Goal: Task Accomplishment & Management: Manage account settings

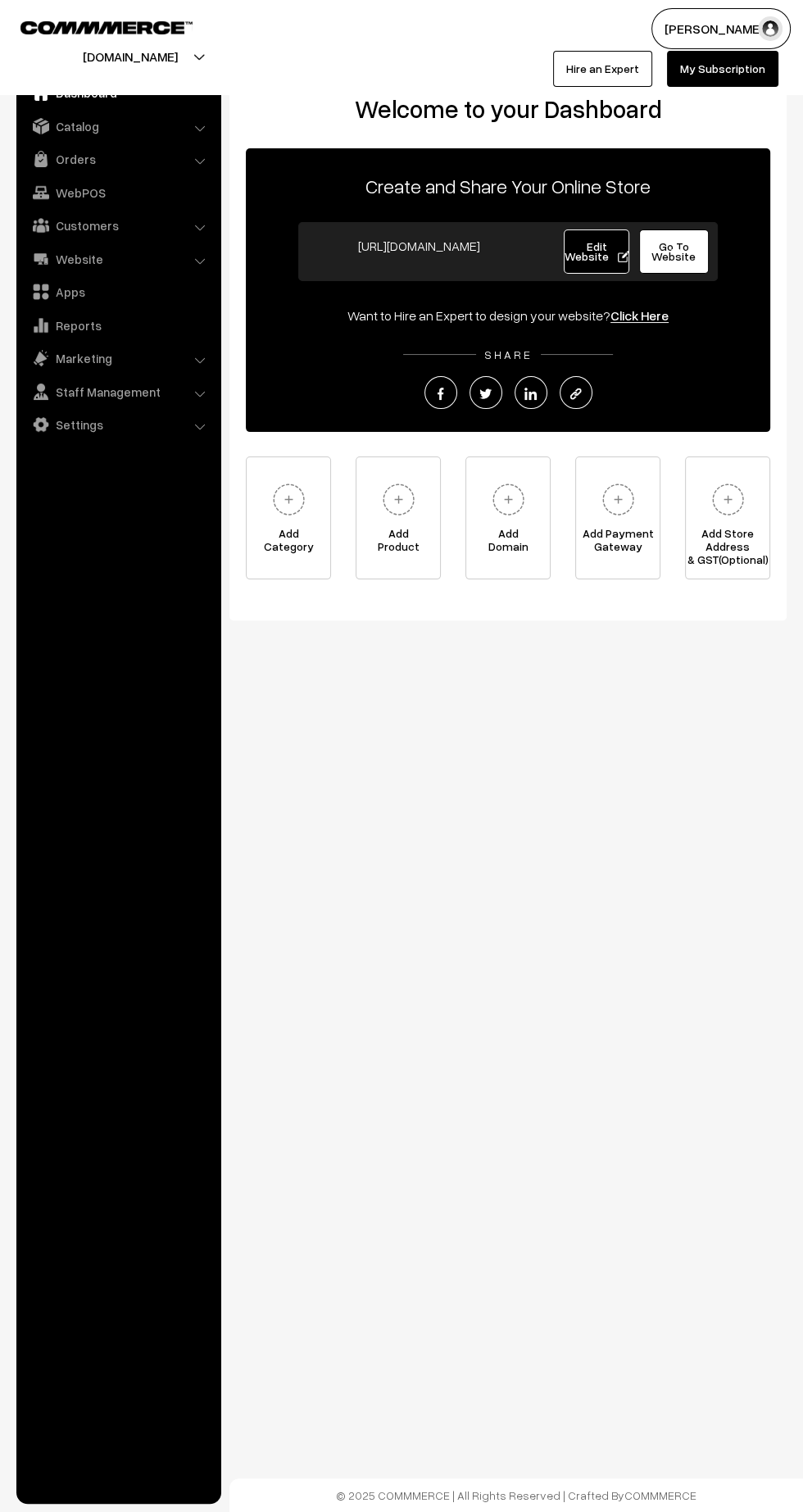
click at [80, 164] on link "Orders" at bounding box center [118, 159] width 195 height 30
click at [57, 169] on link "Orders" at bounding box center [118, 159] width 195 height 30
click at [76, 203] on link "Abandoned Cart" at bounding box center [134, 203] width 162 height 17
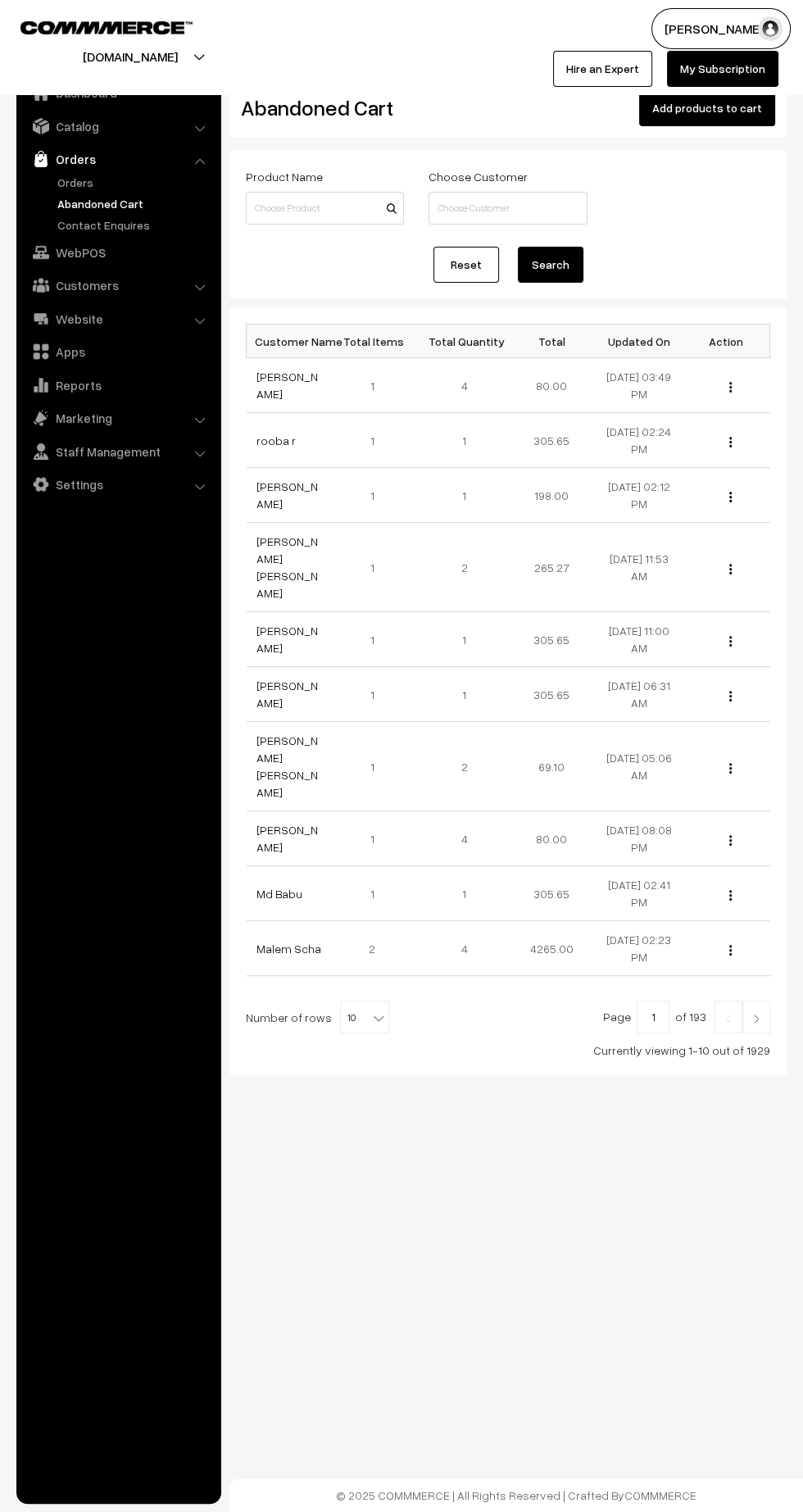
click at [75, 184] on link "Orders" at bounding box center [134, 182] width 162 height 17
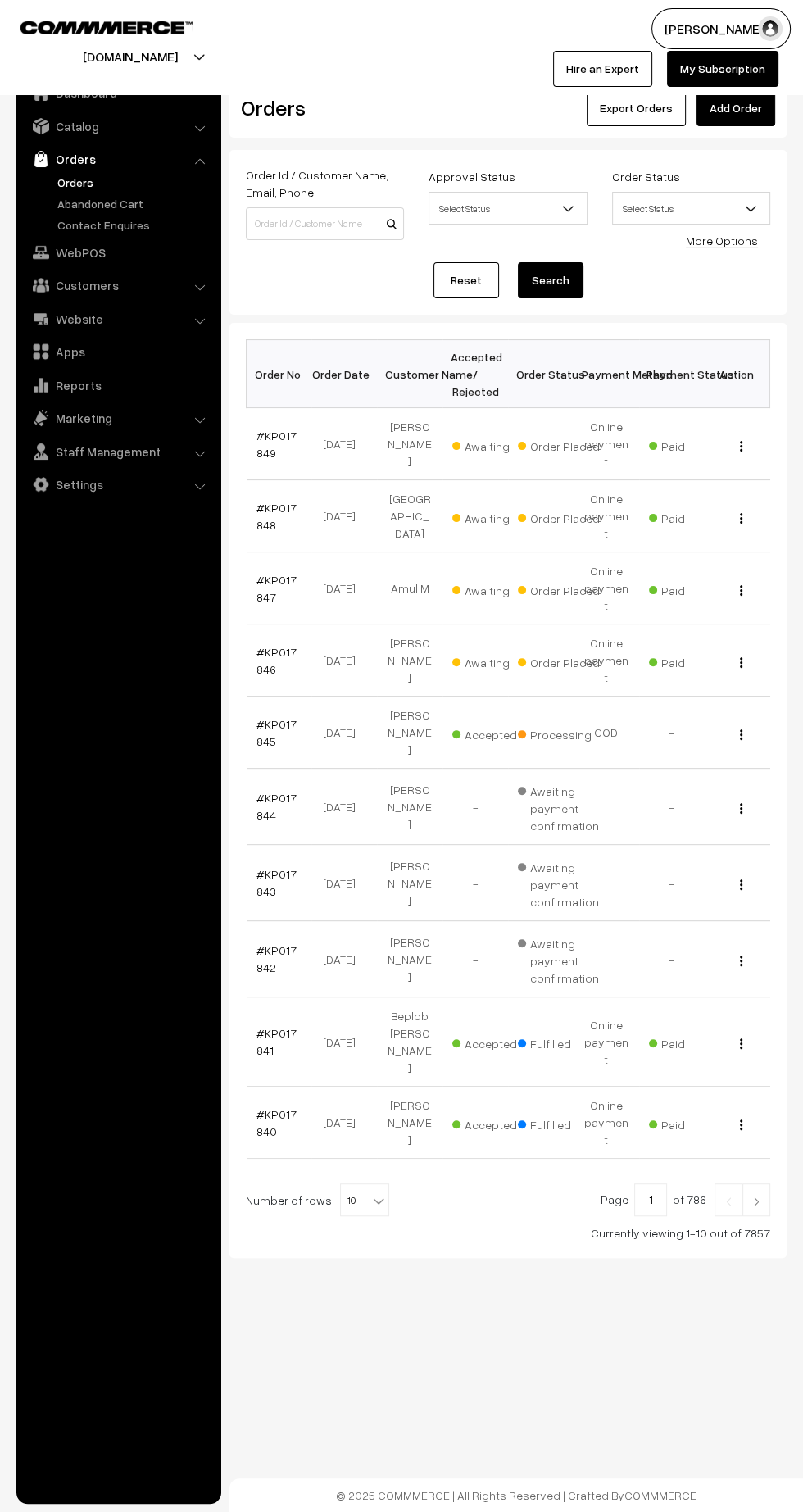
click at [291, 644] on link "#KP017846" at bounding box center [277, 660] width 40 height 31
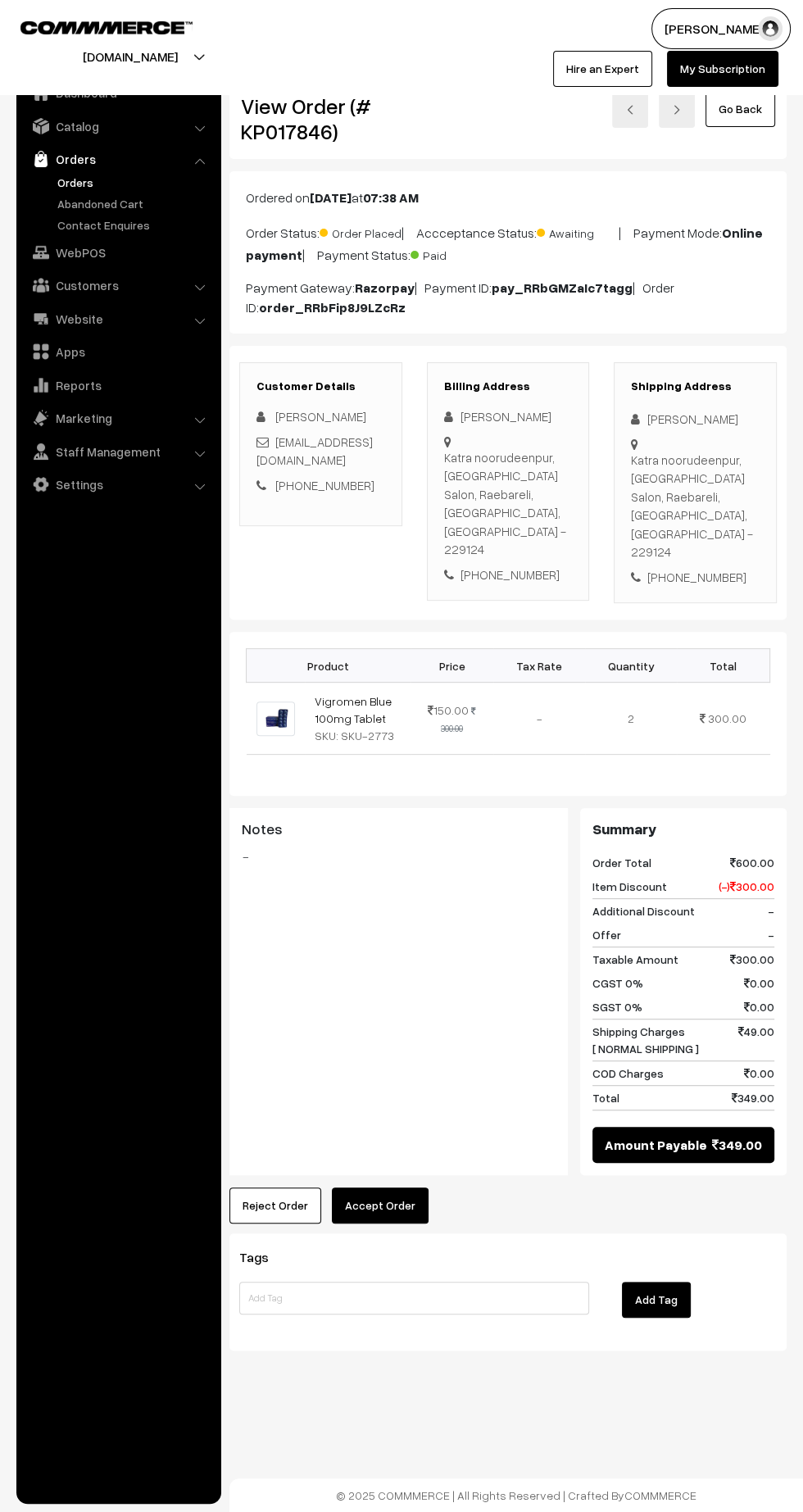
click at [388, 1187] on button "Accept Order" at bounding box center [380, 1205] width 96 height 36
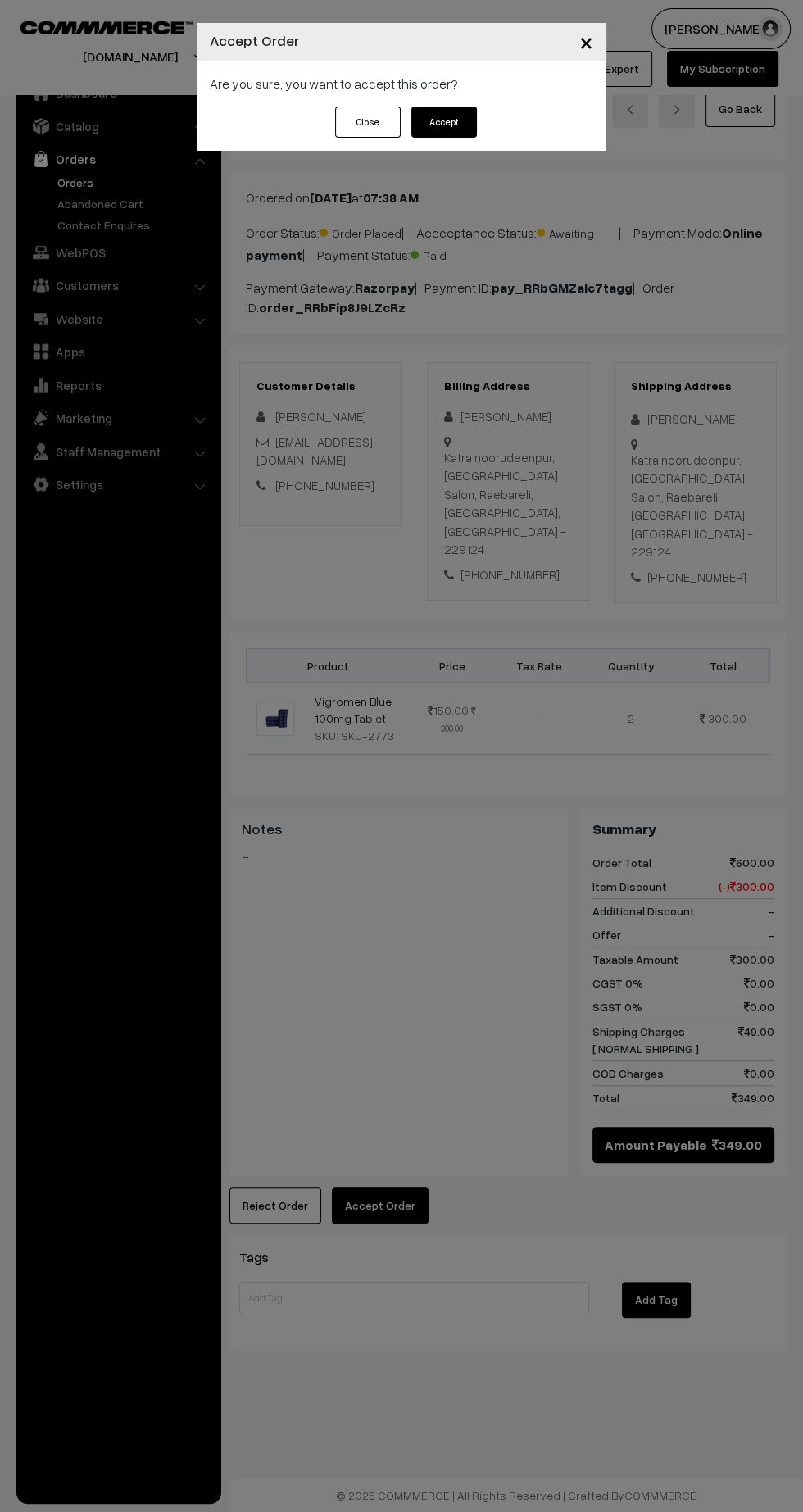
click at [473, 126] on button "Accept" at bounding box center [444, 122] width 66 height 31
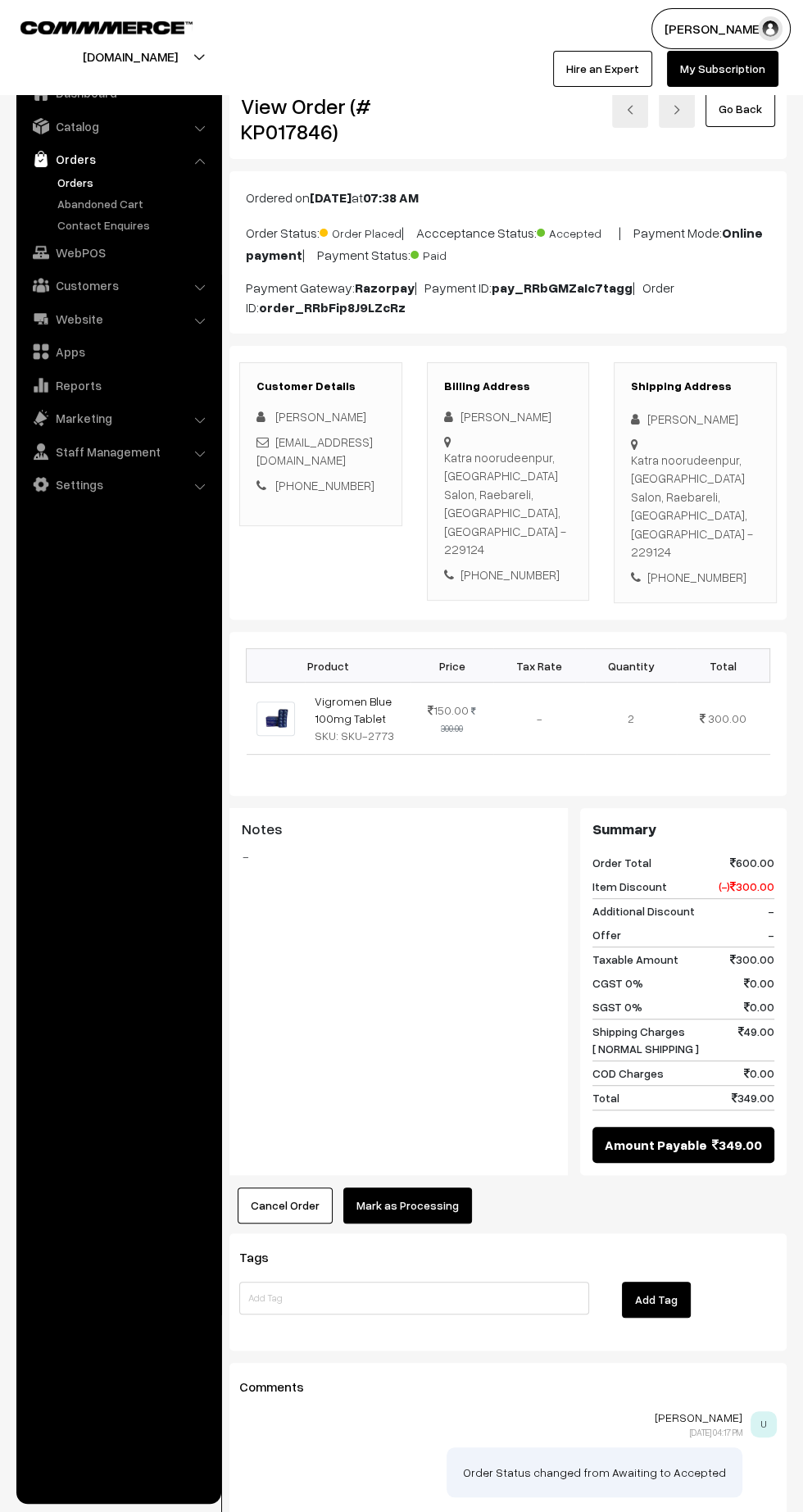
click at [443, 1187] on button "Mark as Processing" at bounding box center [407, 1205] width 129 height 36
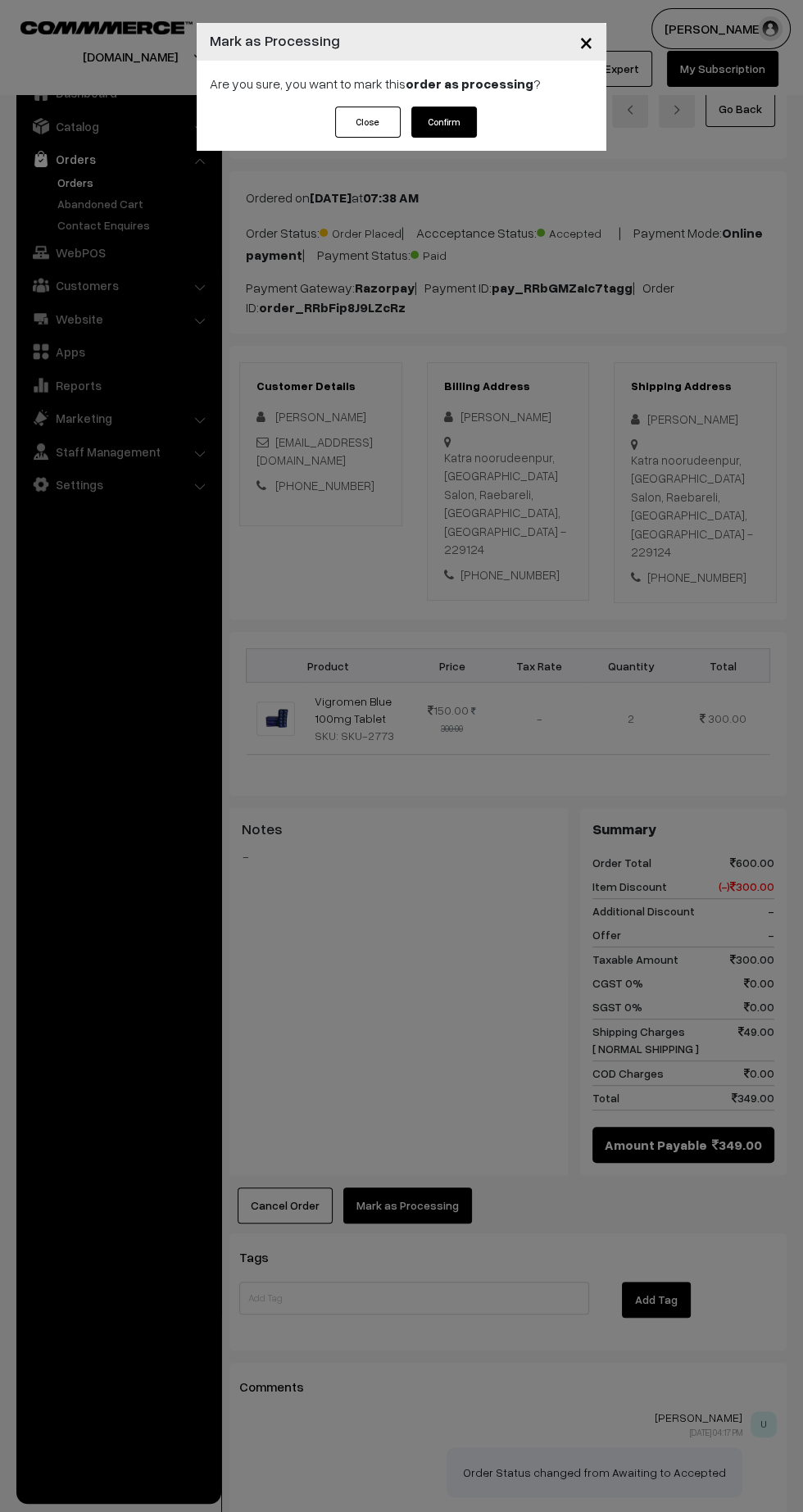
click at [472, 124] on button "Confirm" at bounding box center [444, 122] width 66 height 31
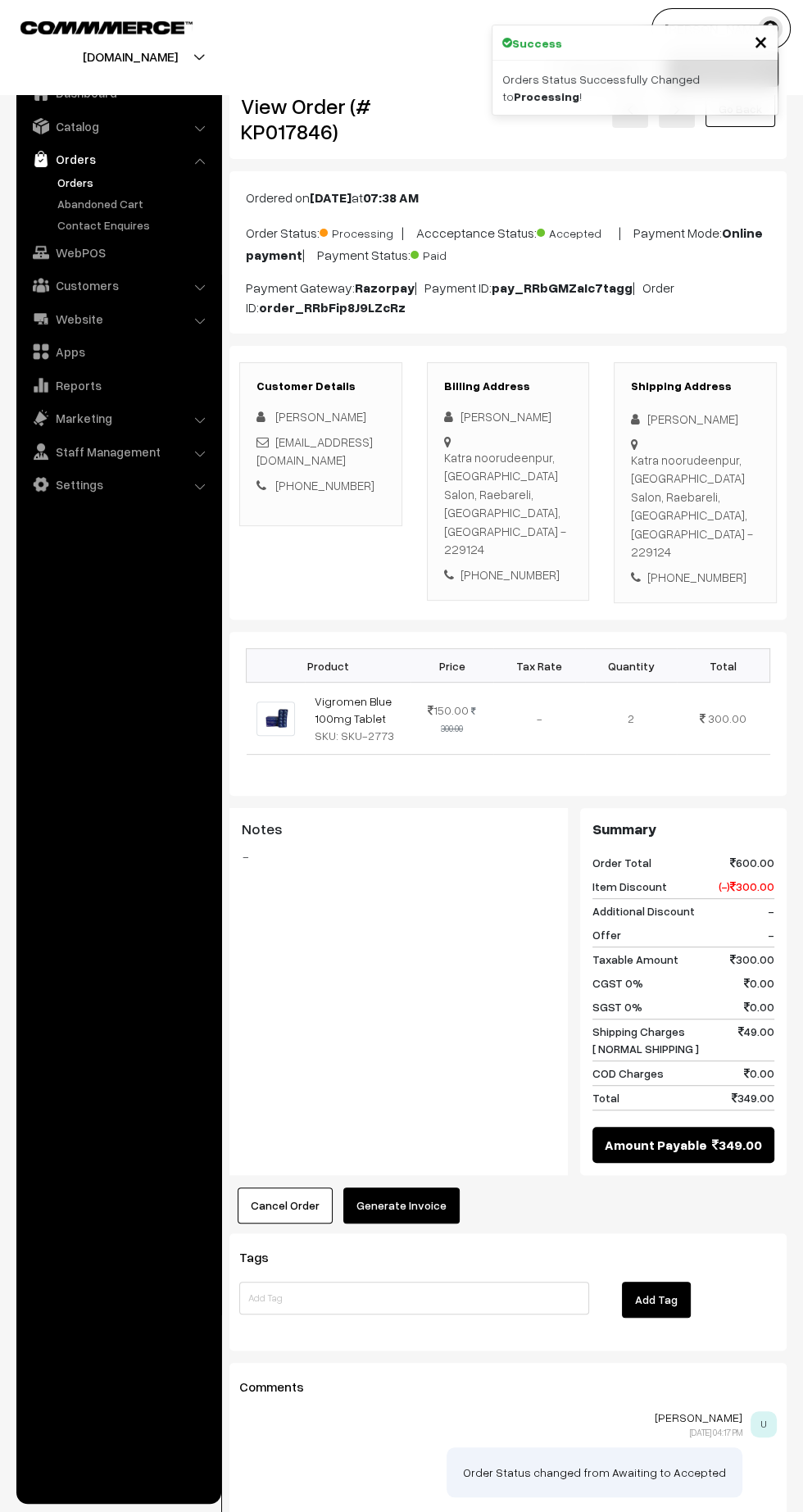
click at [429, 1187] on button "Generate Invoice" at bounding box center [402, 1205] width 116 height 36
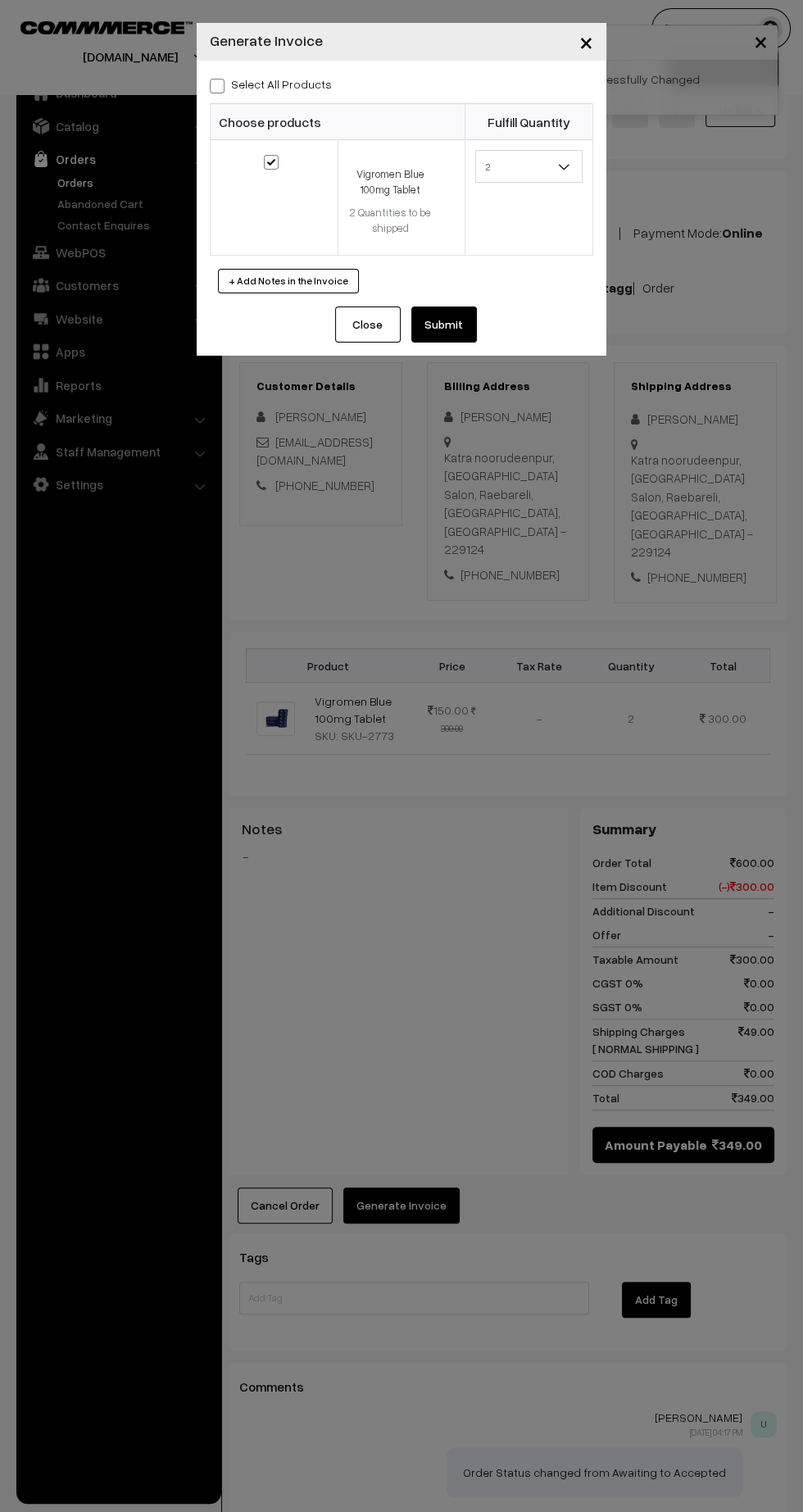
click at [460, 324] on button "Submit" at bounding box center [444, 324] width 66 height 36
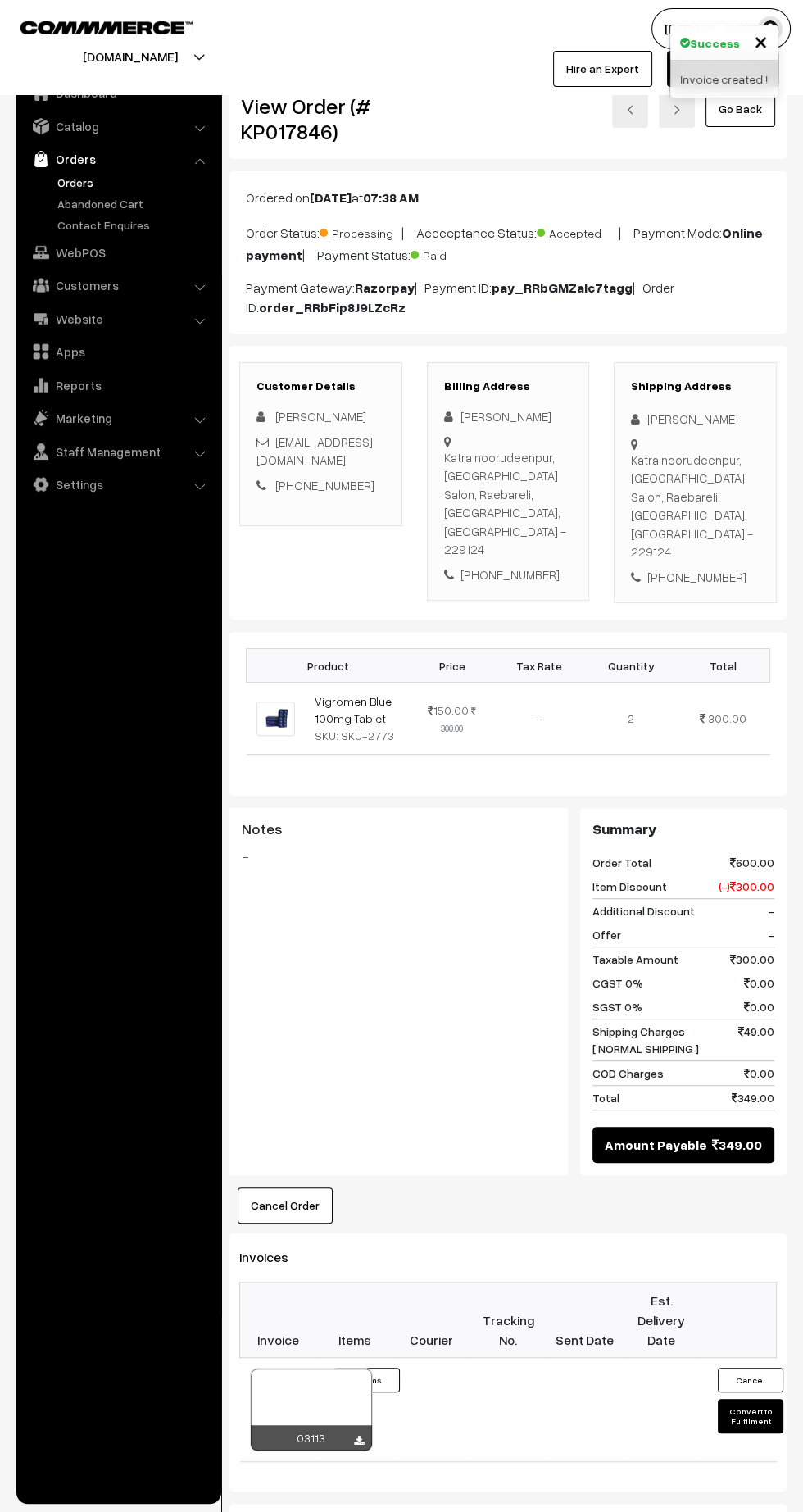
click at [358, 1435] on icon at bounding box center [359, 1440] width 10 height 11
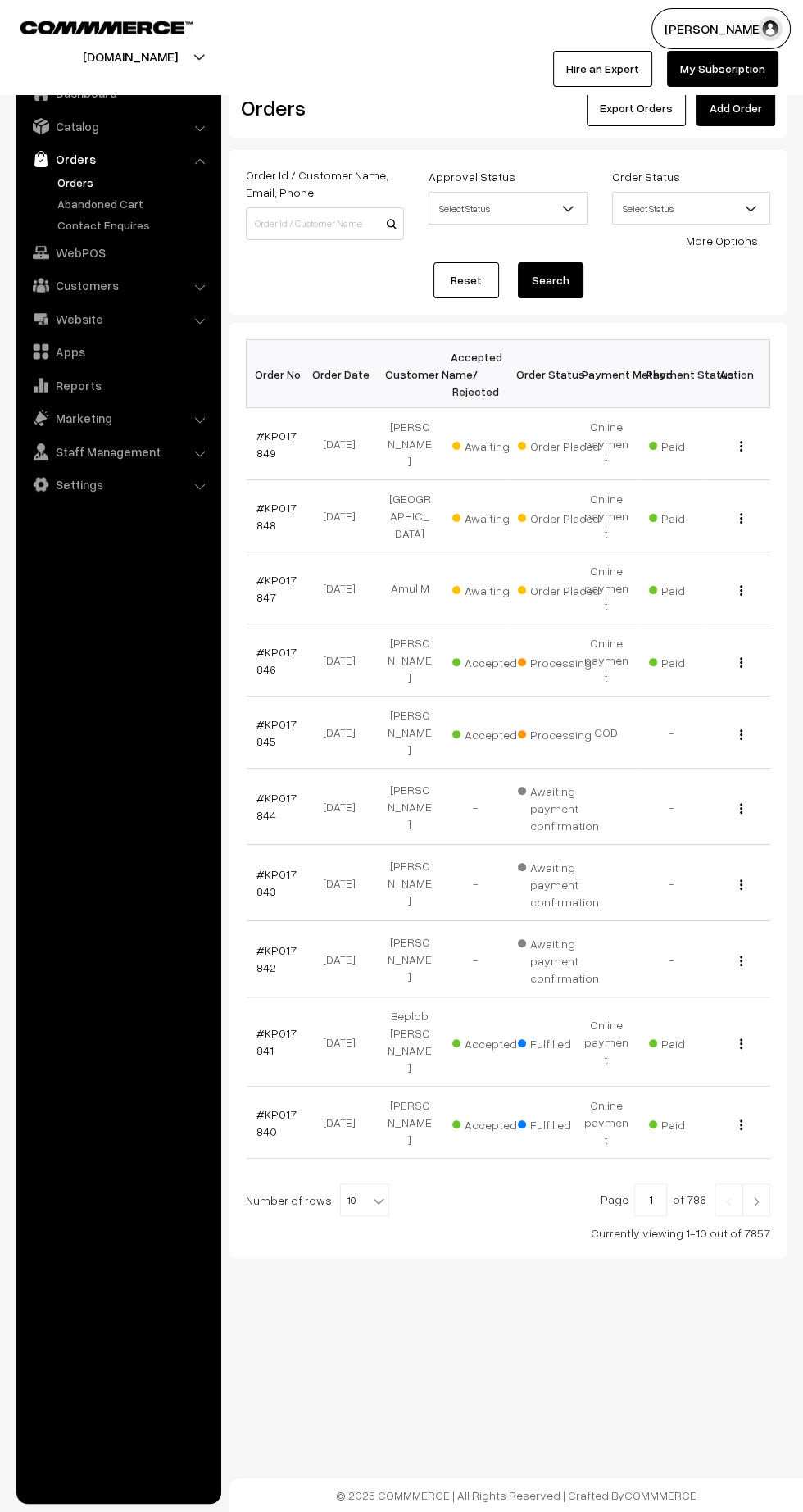
click at [260, 573] on link "#KP017847" at bounding box center [277, 588] width 40 height 31
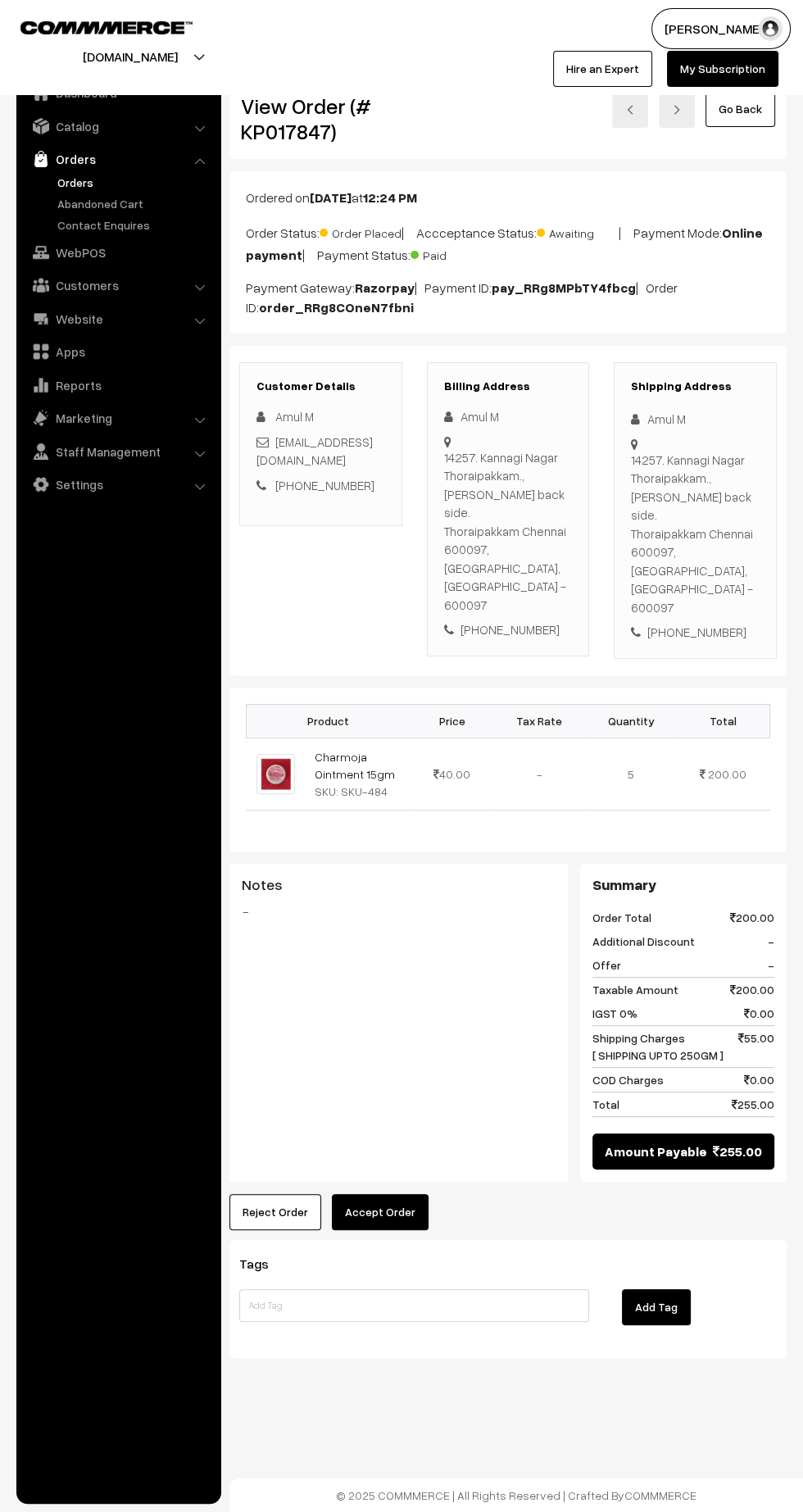
click at [419, 1194] on button "Accept Order" at bounding box center [380, 1212] width 96 height 36
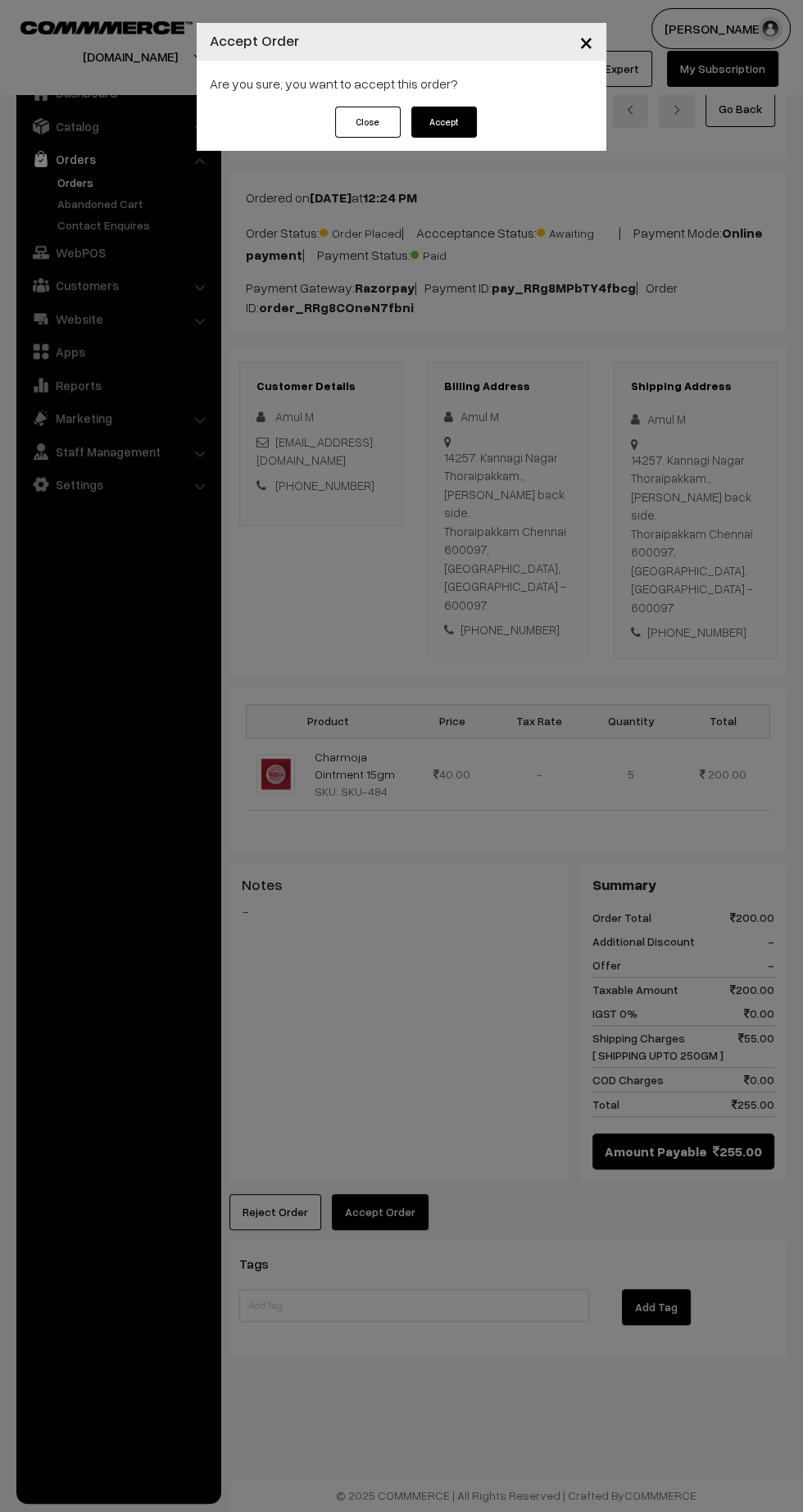
click at [472, 108] on button "Accept" at bounding box center [444, 122] width 66 height 31
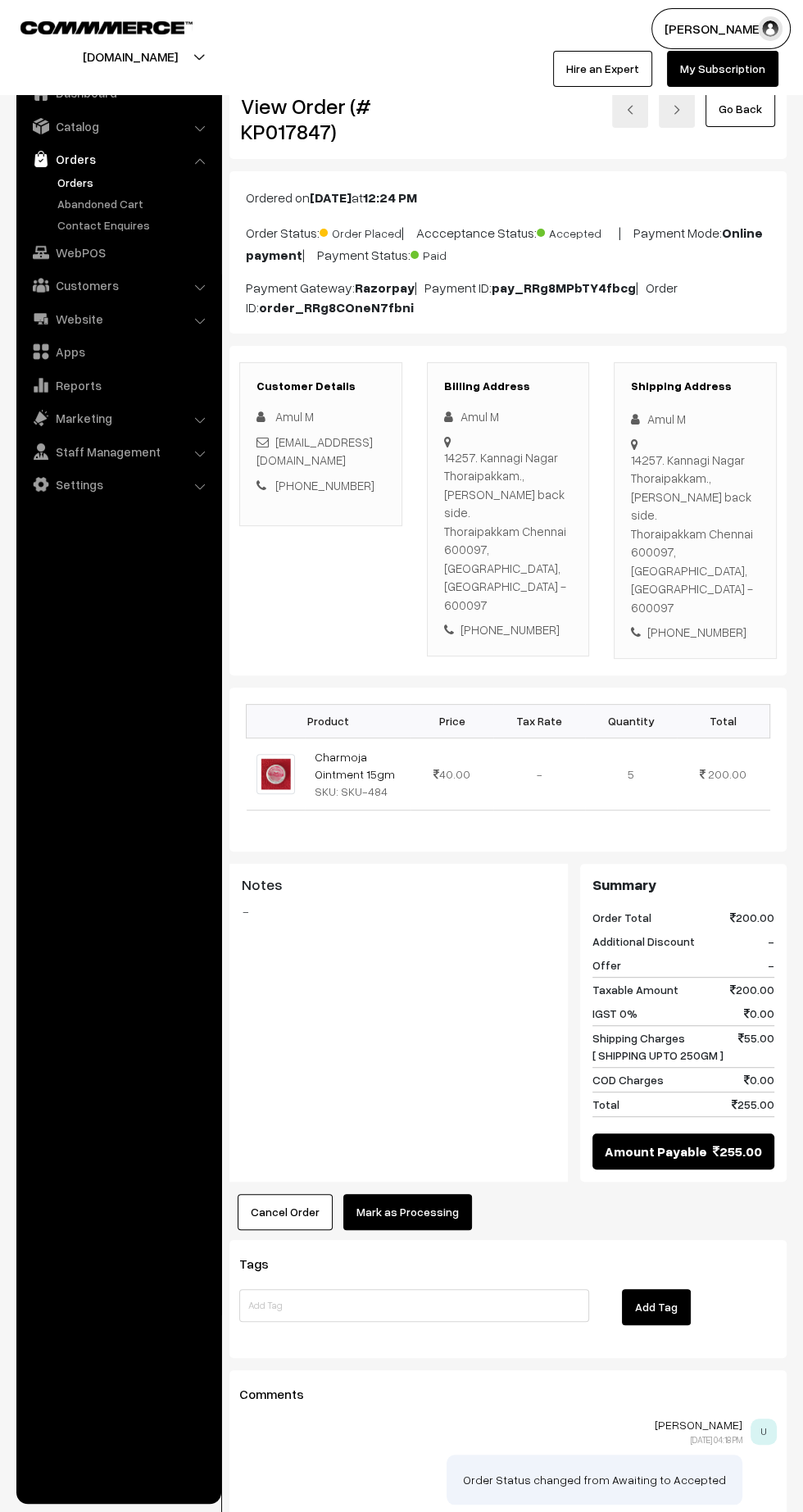
click at [444, 1194] on button "Mark as Processing" at bounding box center [407, 1212] width 129 height 36
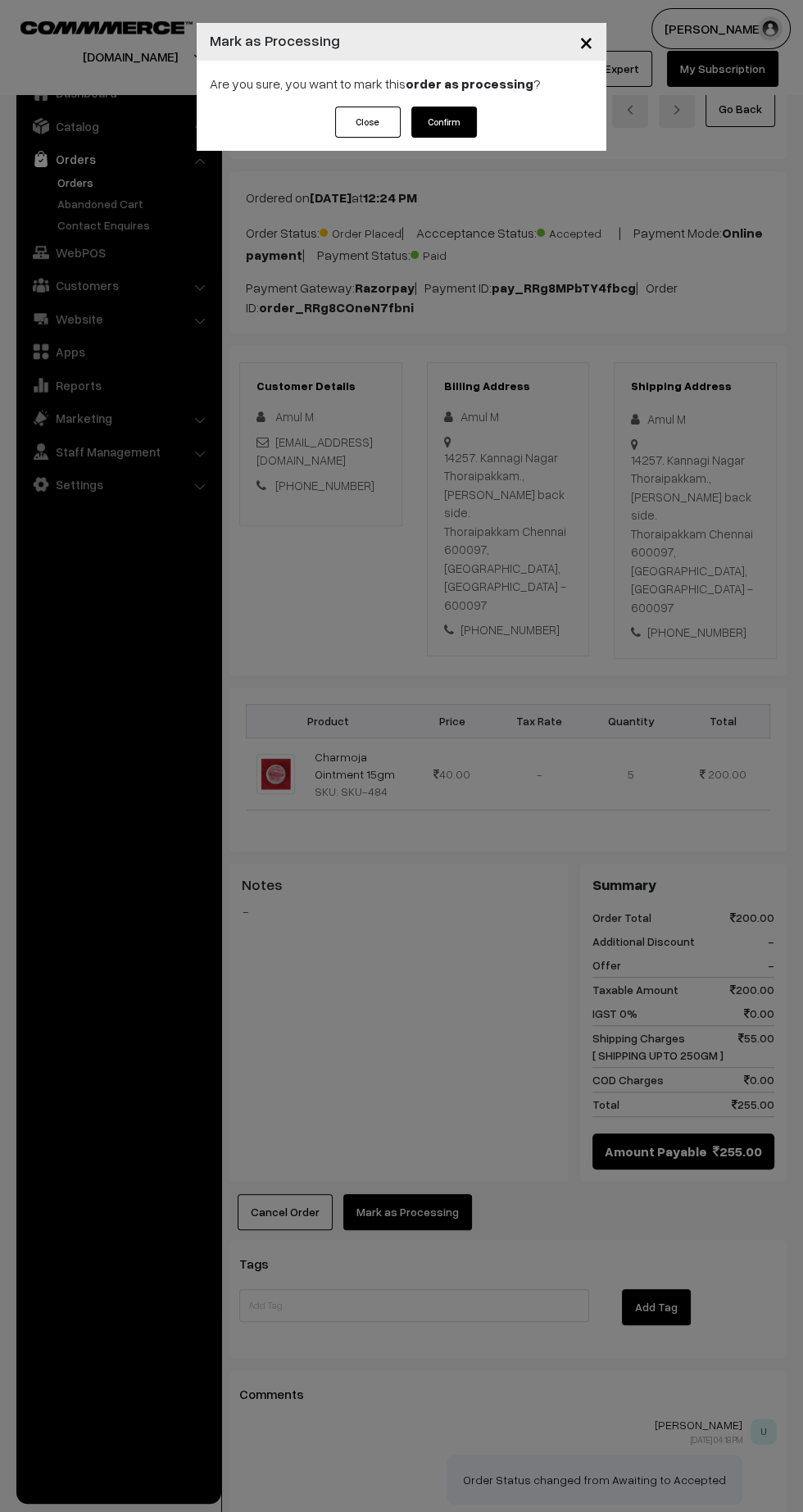
click at [468, 124] on button "Confirm" at bounding box center [444, 122] width 66 height 31
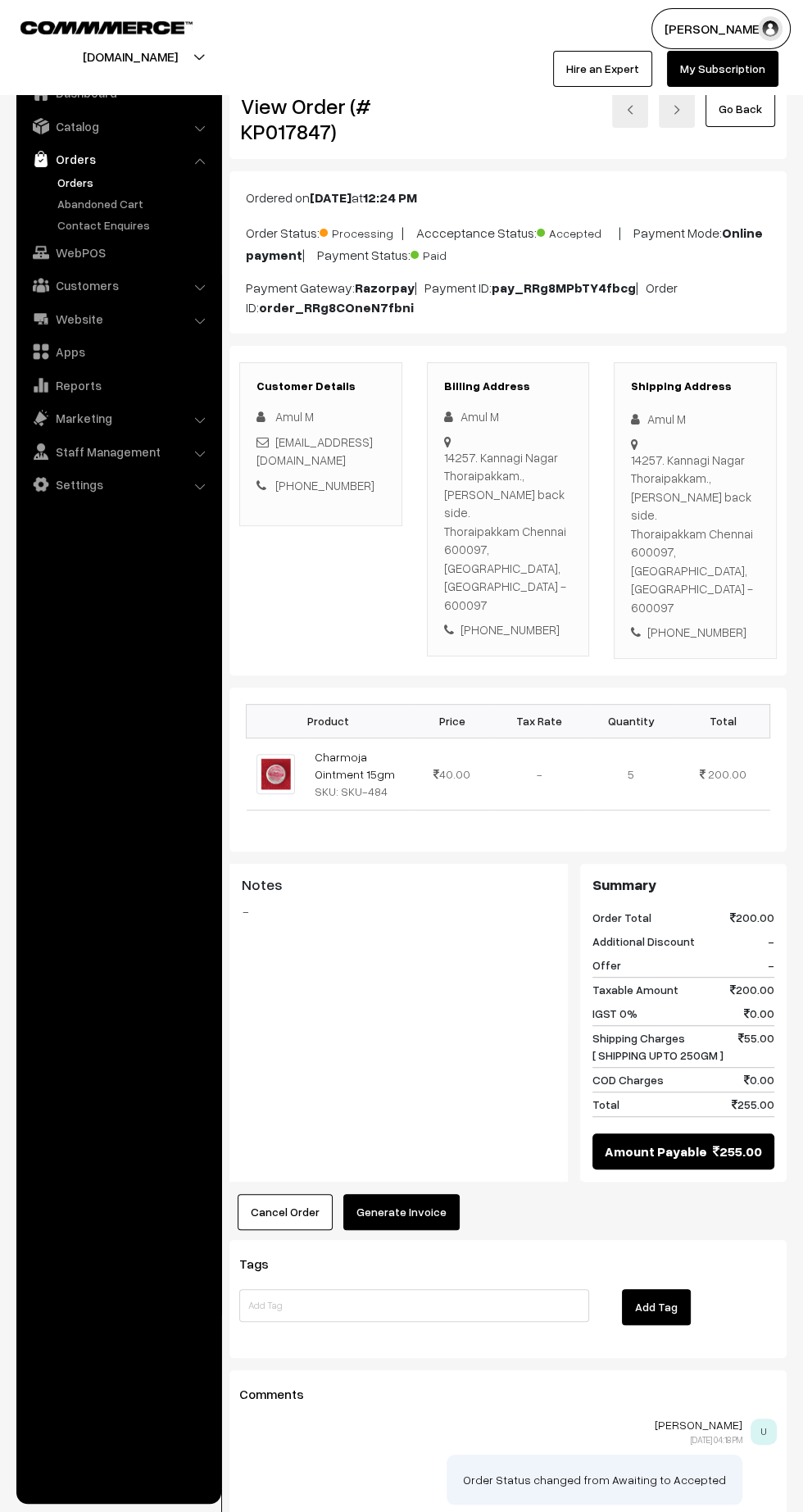
click at [425, 1194] on button "Generate Invoice" at bounding box center [402, 1212] width 116 height 36
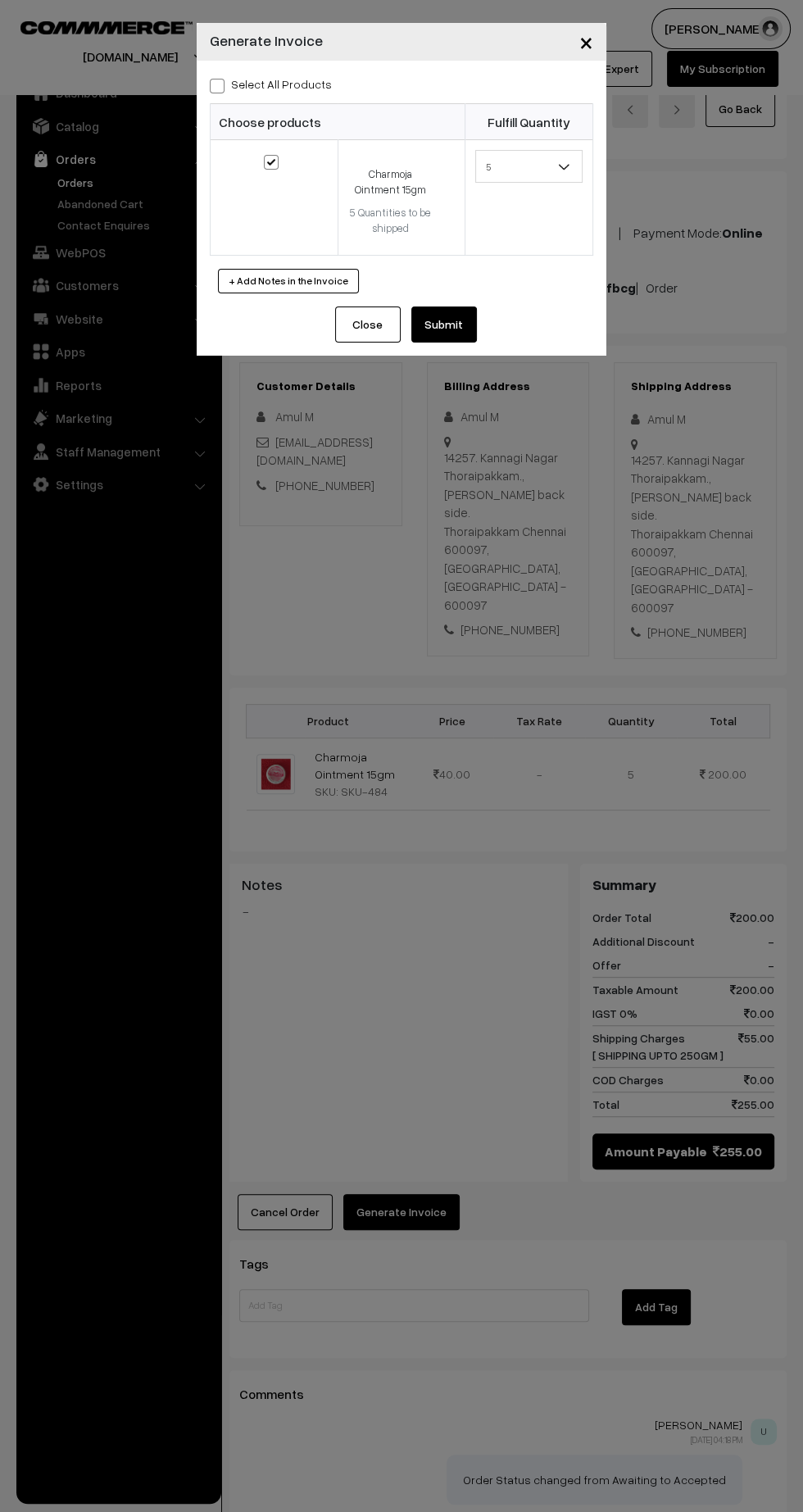
click at [470, 331] on button "Submit" at bounding box center [444, 324] width 66 height 36
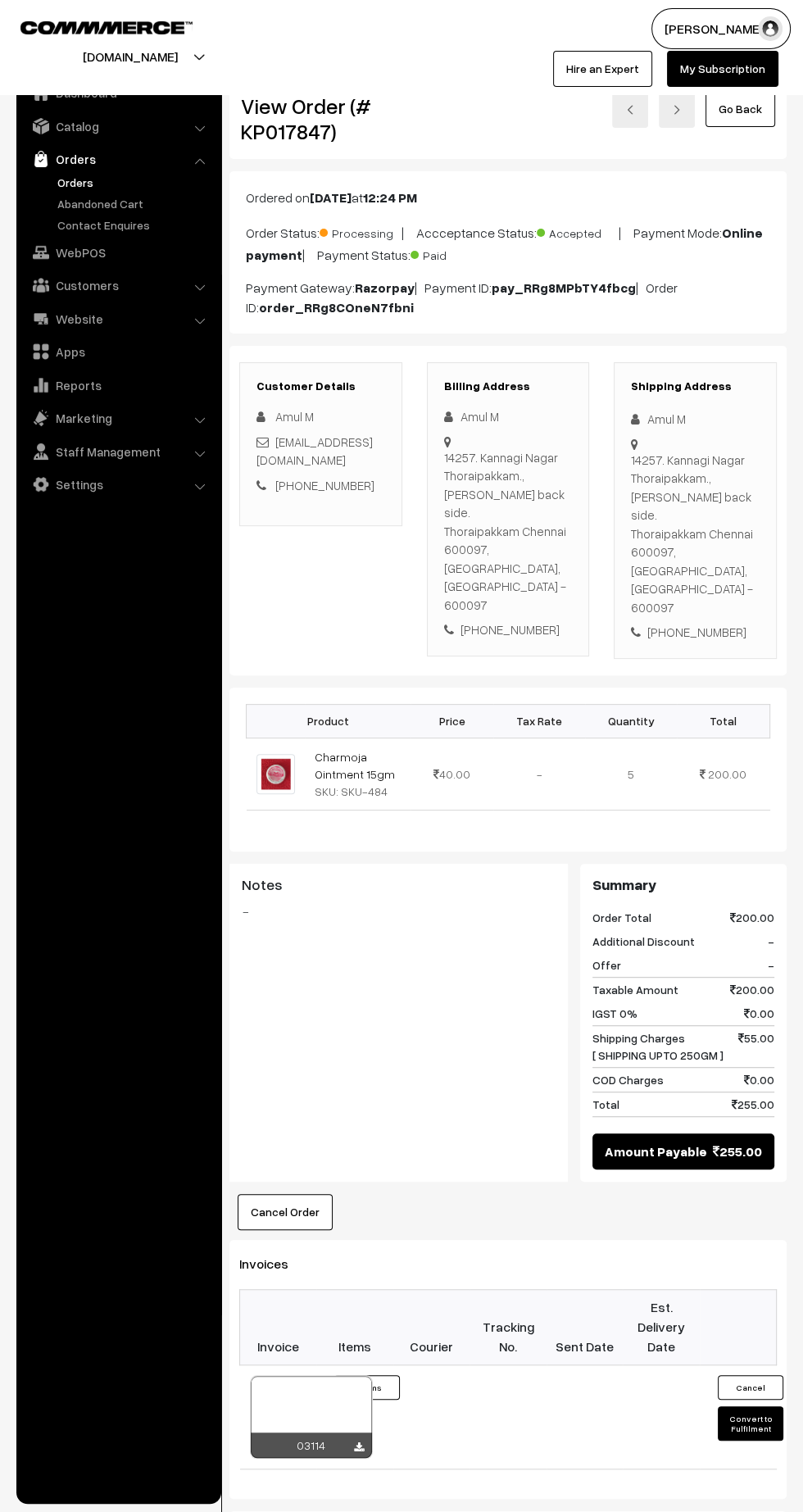
click at [358, 1442] on icon at bounding box center [359, 1447] width 10 height 11
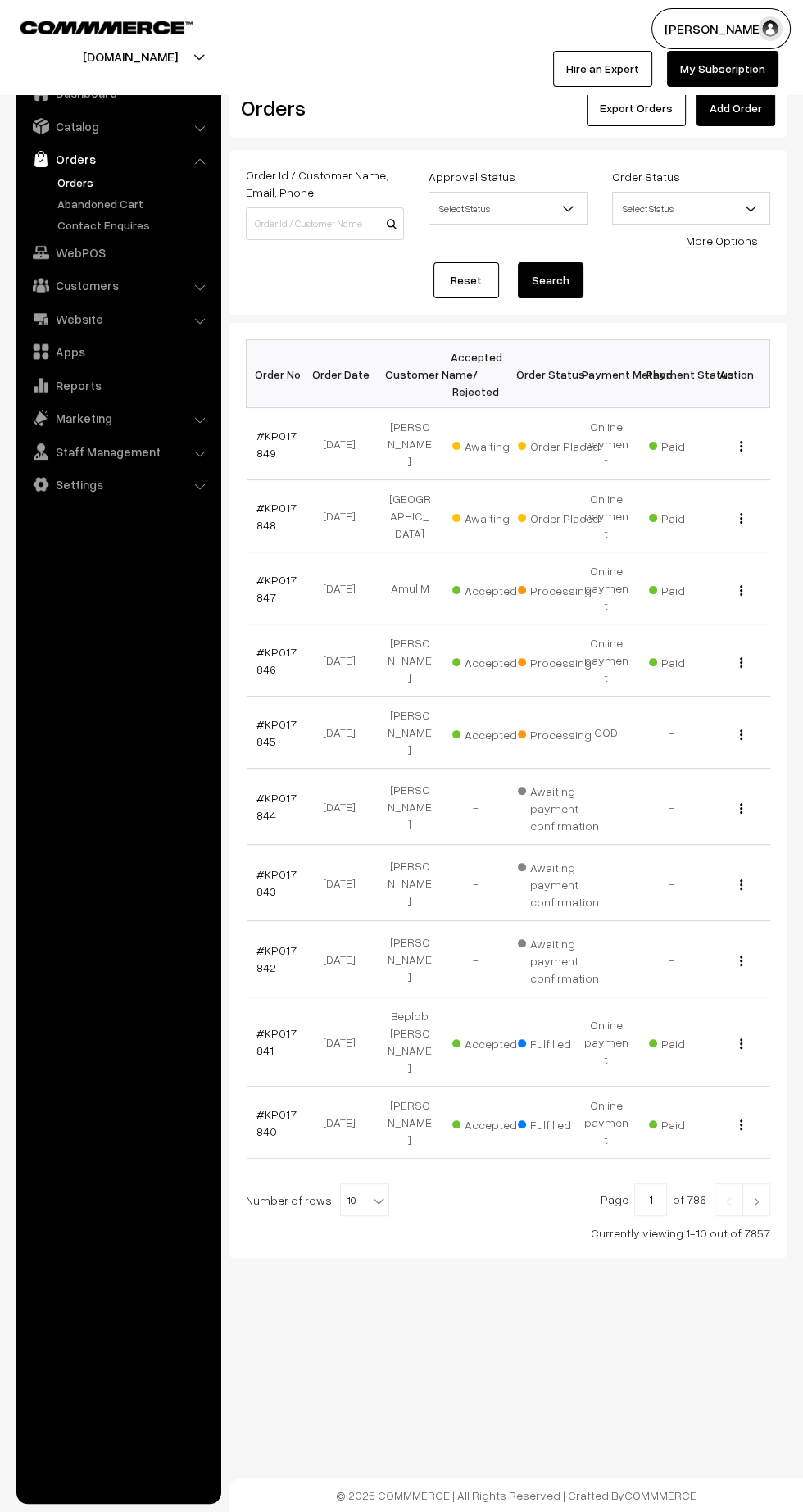
click at [262, 514] on link "#KP017848" at bounding box center [277, 516] width 40 height 31
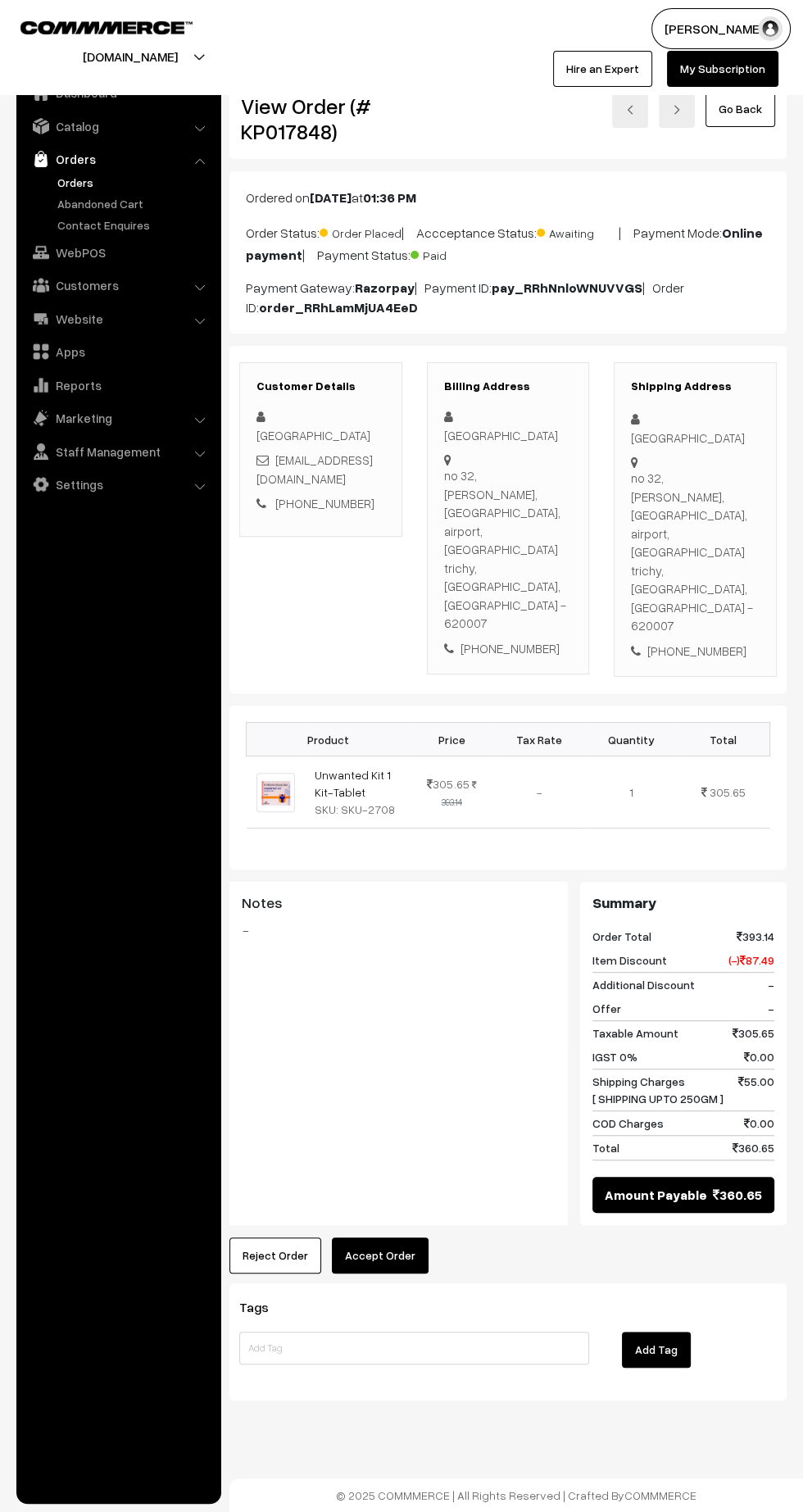
click at [381, 1238] on button "Accept Order" at bounding box center [380, 1255] width 96 height 36
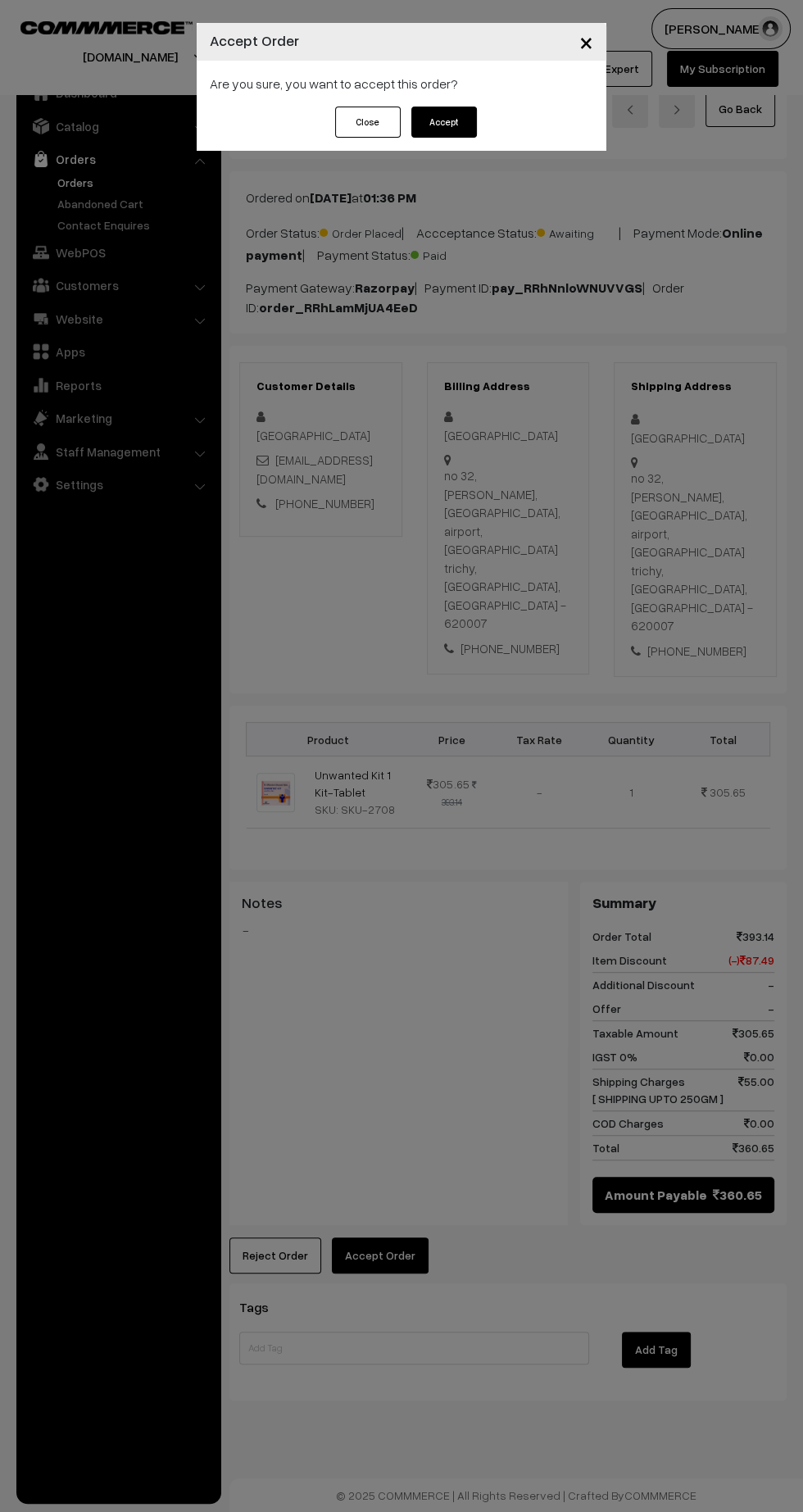
click at [458, 121] on button "Accept" at bounding box center [444, 122] width 66 height 31
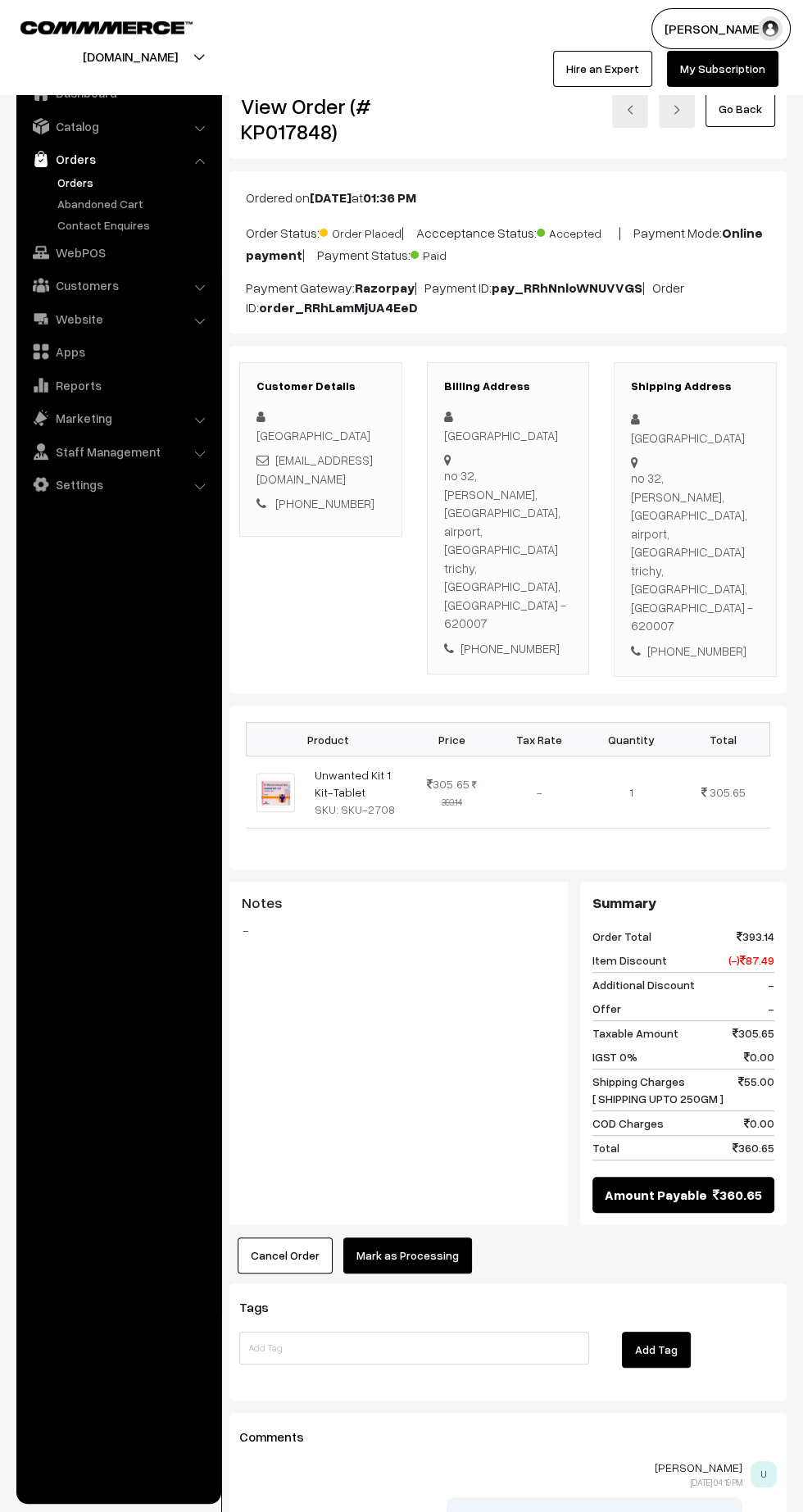
click at [449, 1238] on button "Mark as Processing" at bounding box center [407, 1255] width 129 height 36
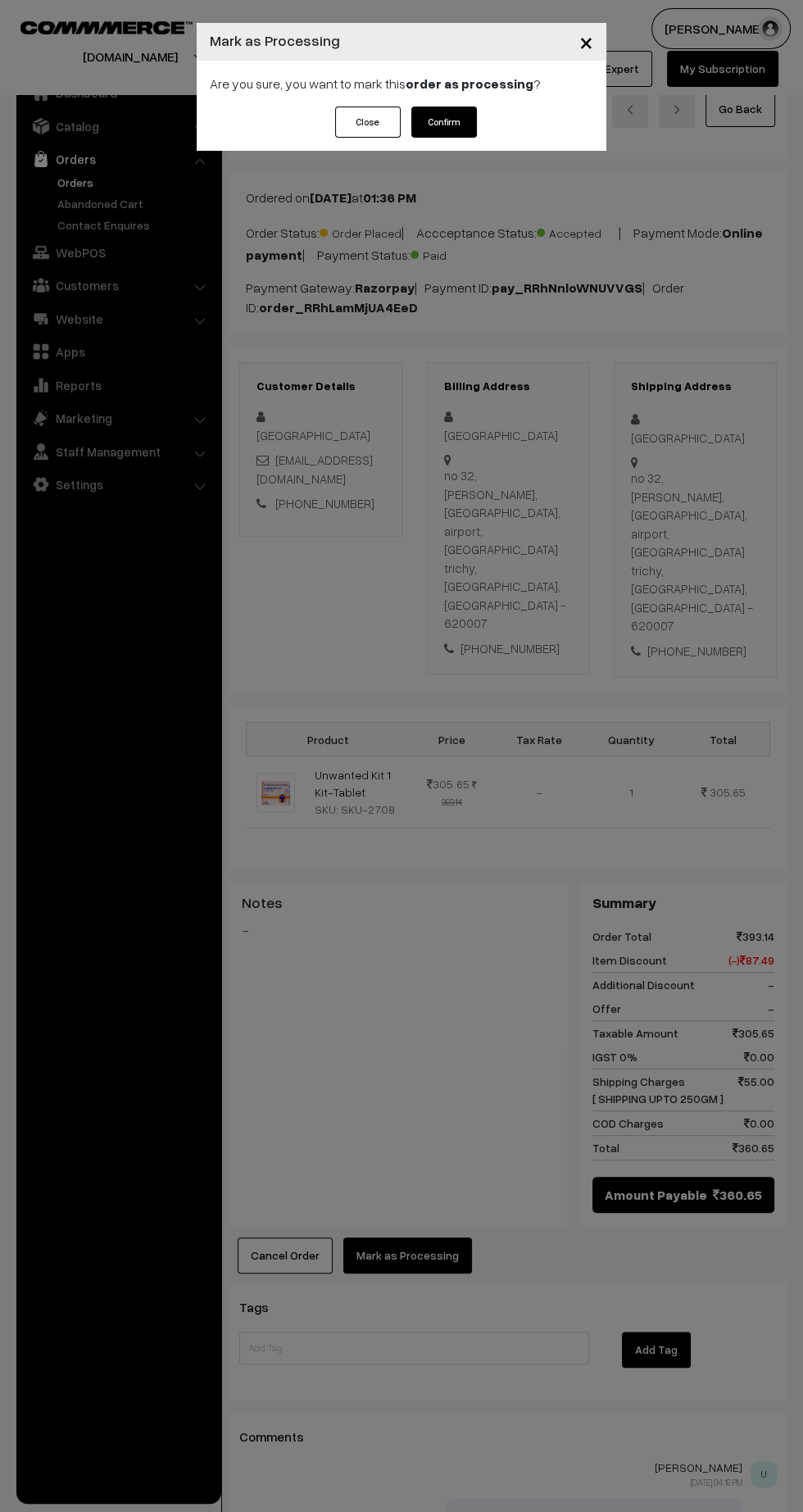
click at [473, 115] on button "Confirm" at bounding box center [444, 122] width 66 height 31
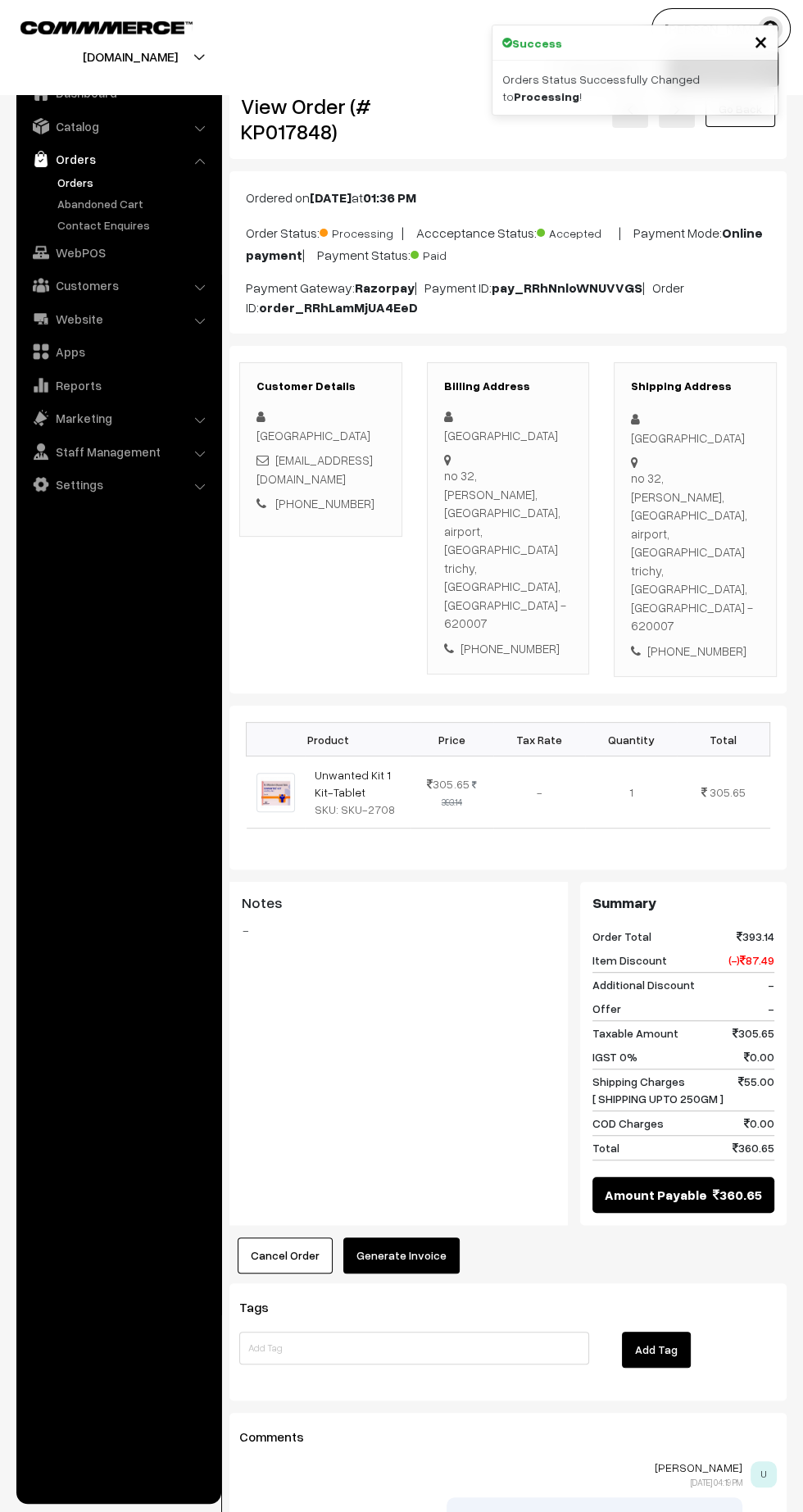
click at [444, 1238] on button "Generate Invoice" at bounding box center [402, 1255] width 116 height 36
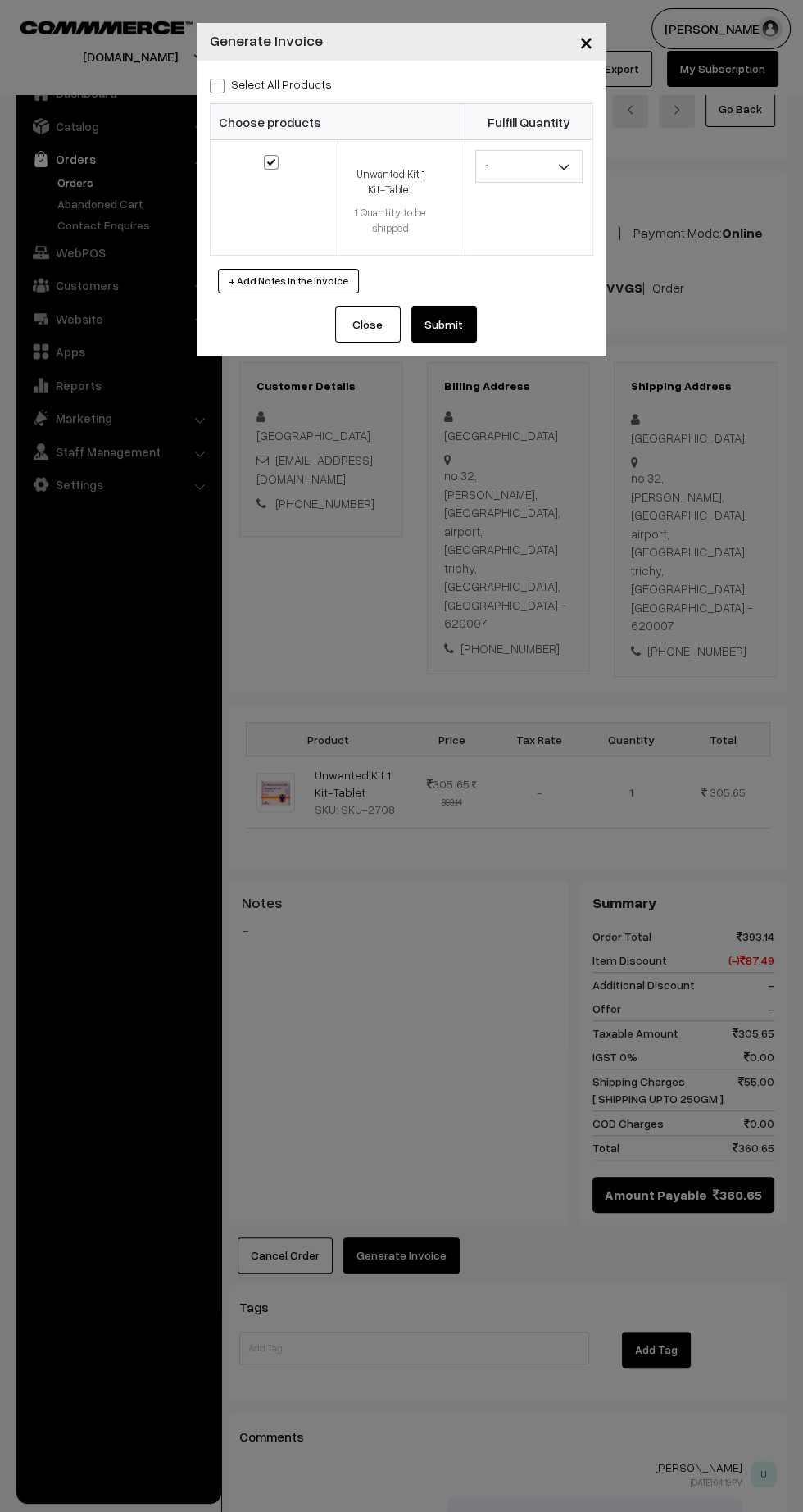
click at [469, 326] on button "Submit" at bounding box center [444, 324] width 66 height 36
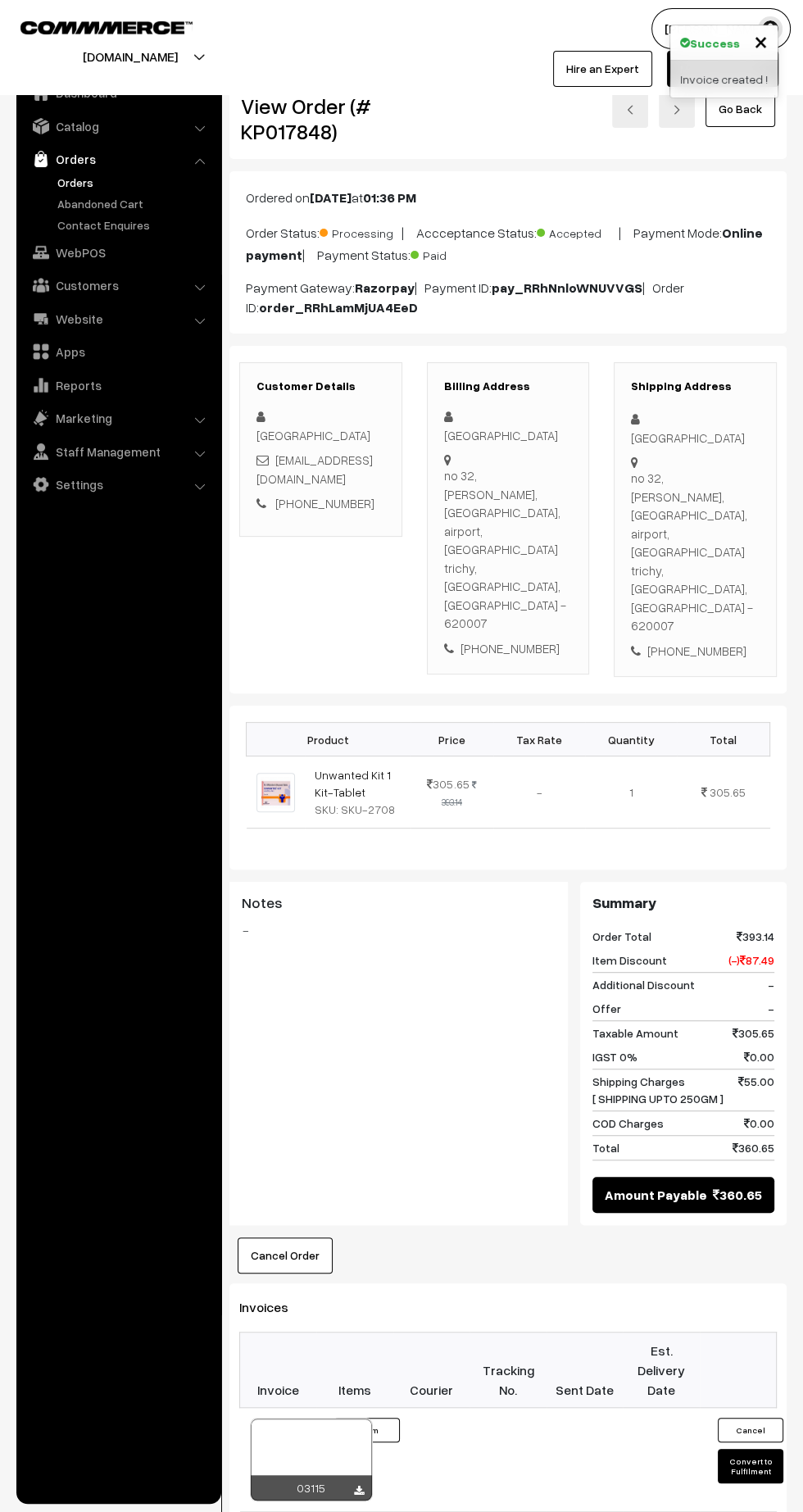
click at [358, 1485] on icon at bounding box center [359, 1490] width 10 height 11
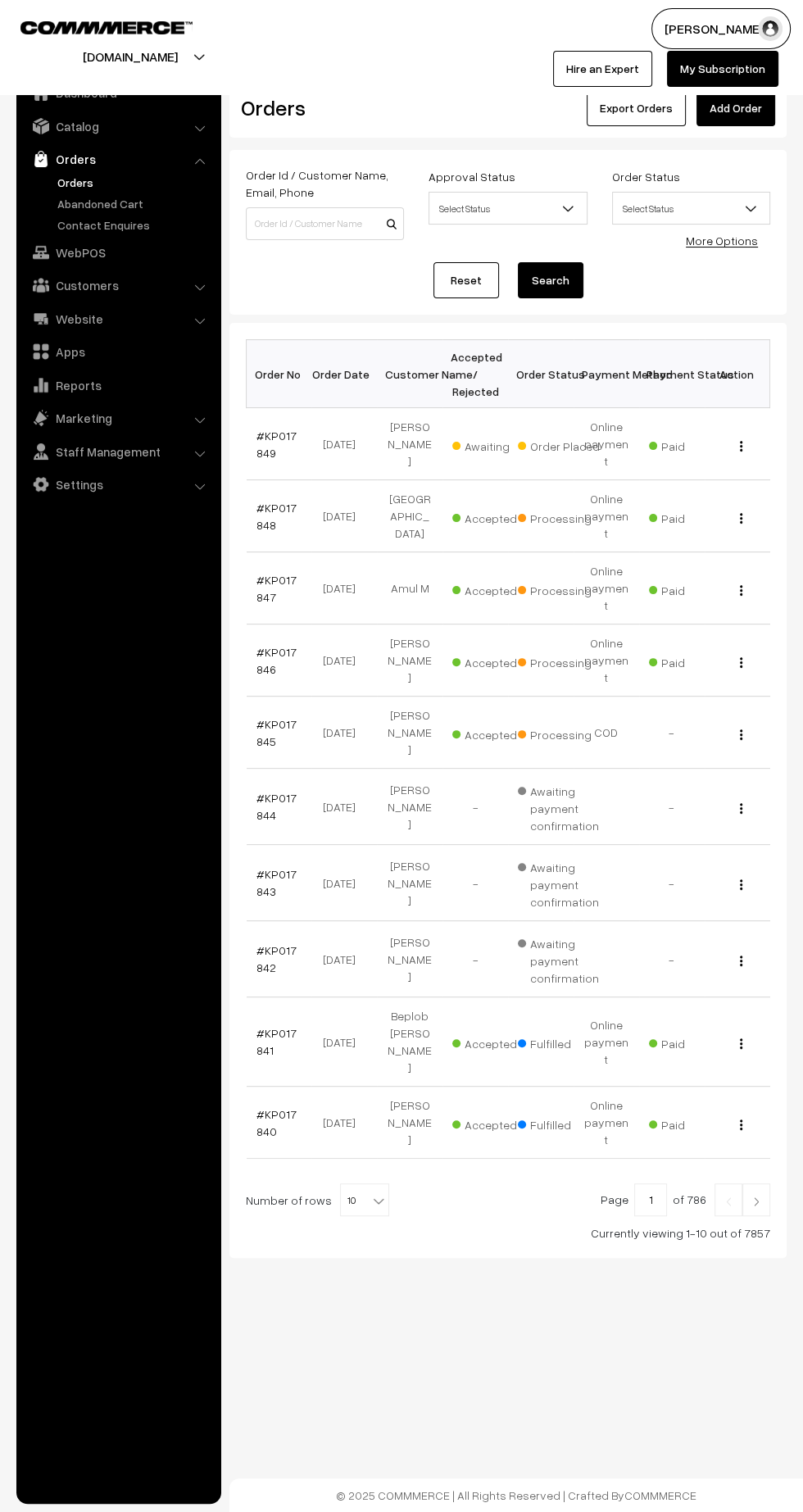
click at [268, 433] on link "#KP017849" at bounding box center [277, 445] width 40 height 31
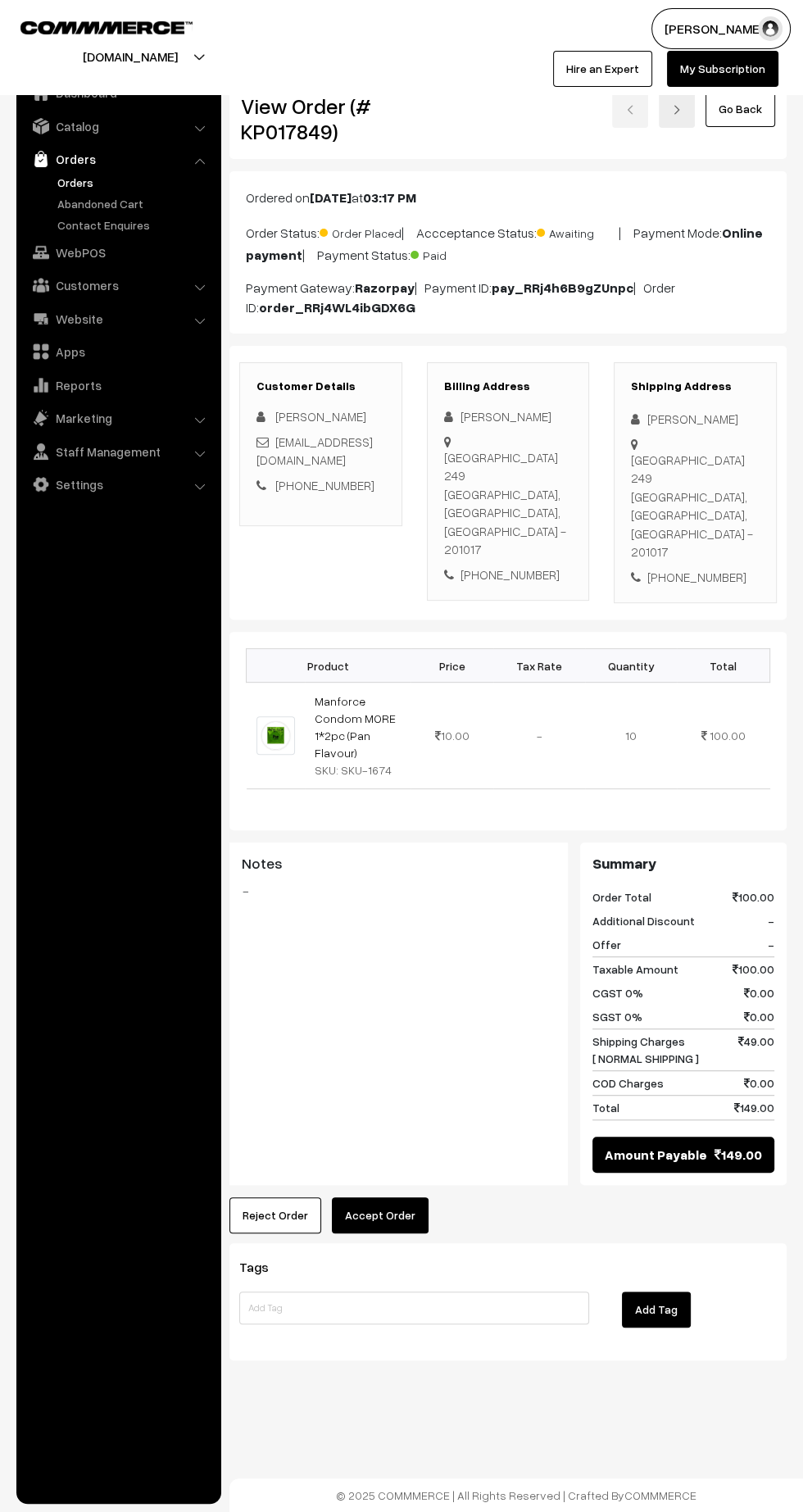
click at [419, 1197] on button "Accept Order" at bounding box center [380, 1215] width 96 height 36
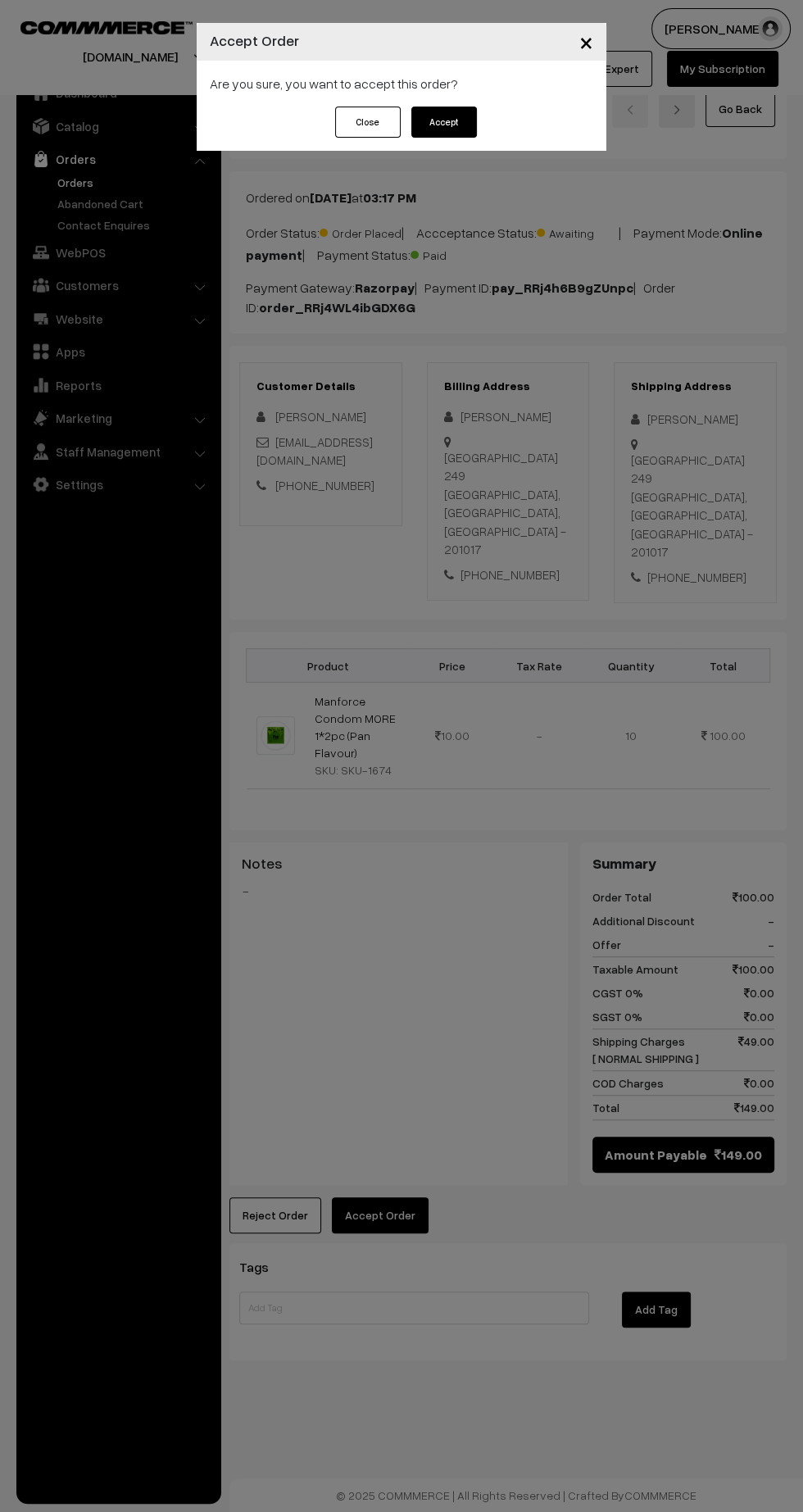
click at [455, 110] on button "Accept" at bounding box center [444, 122] width 66 height 31
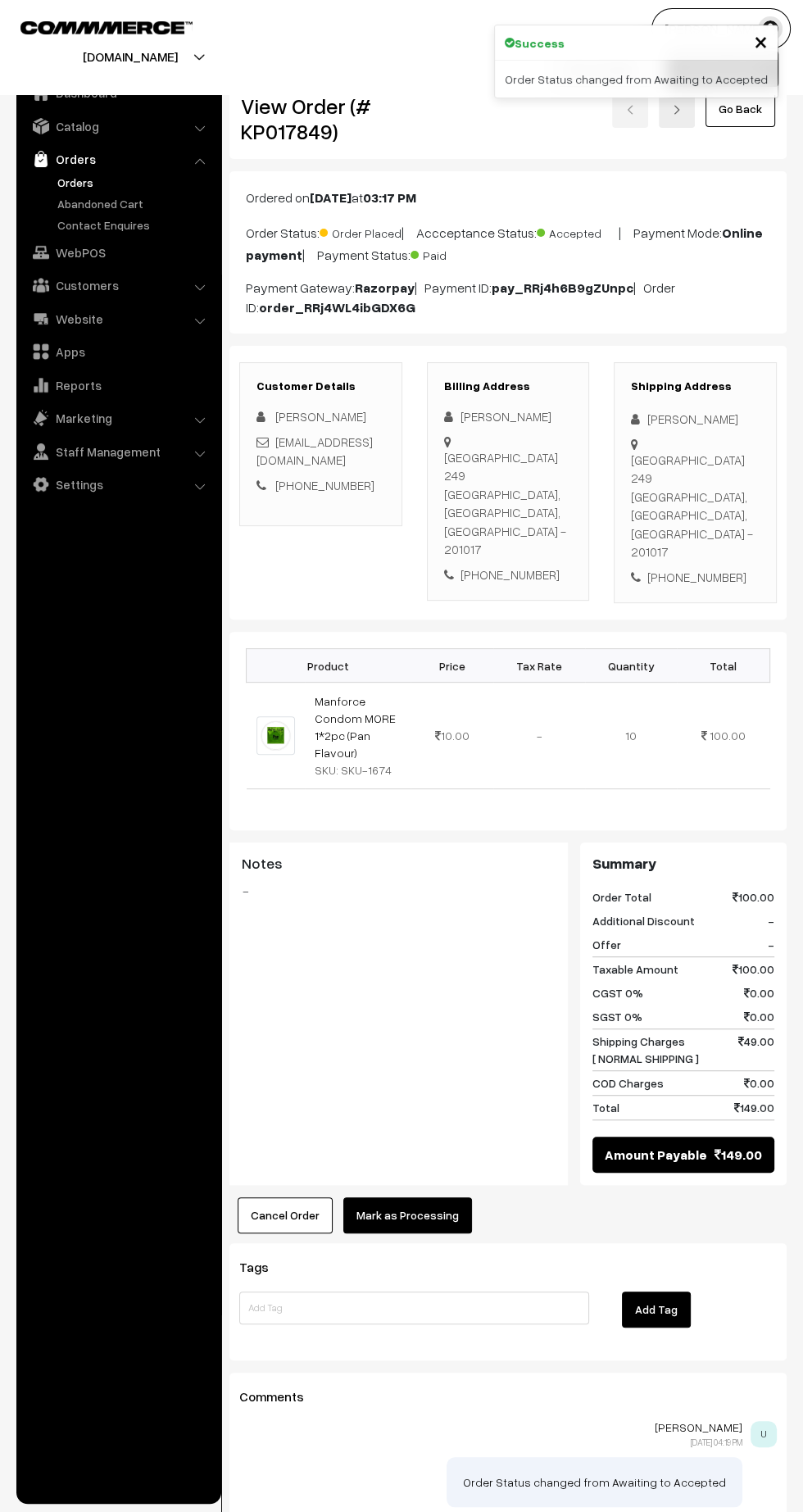
click at [450, 1197] on button "Mark as Processing" at bounding box center [407, 1215] width 129 height 36
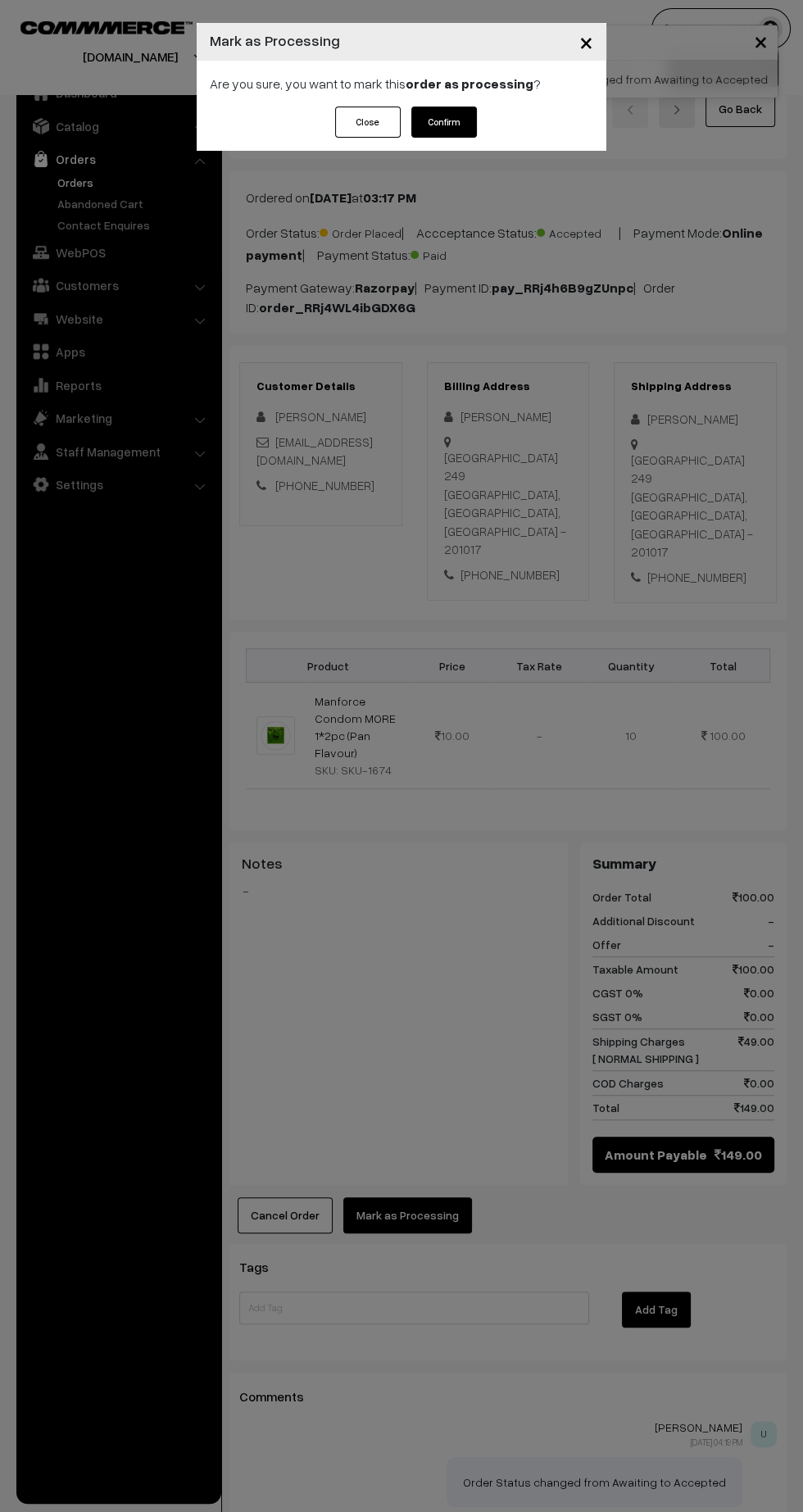
click at [459, 127] on button "Confirm" at bounding box center [444, 122] width 66 height 31
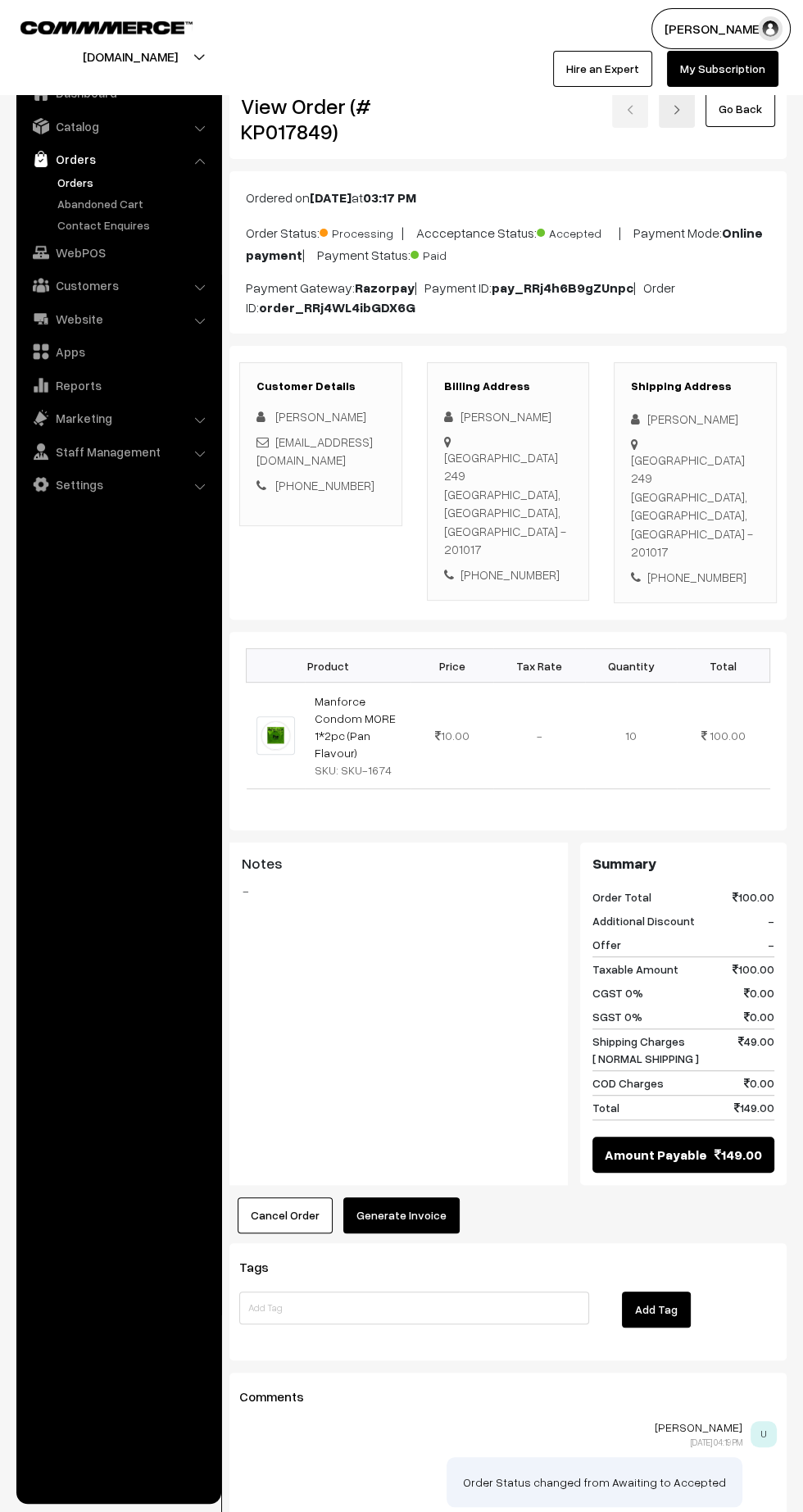
click at [442, 1197] on button "Generate Invoice" at bounding box center [402, 1215] width 116 height 36
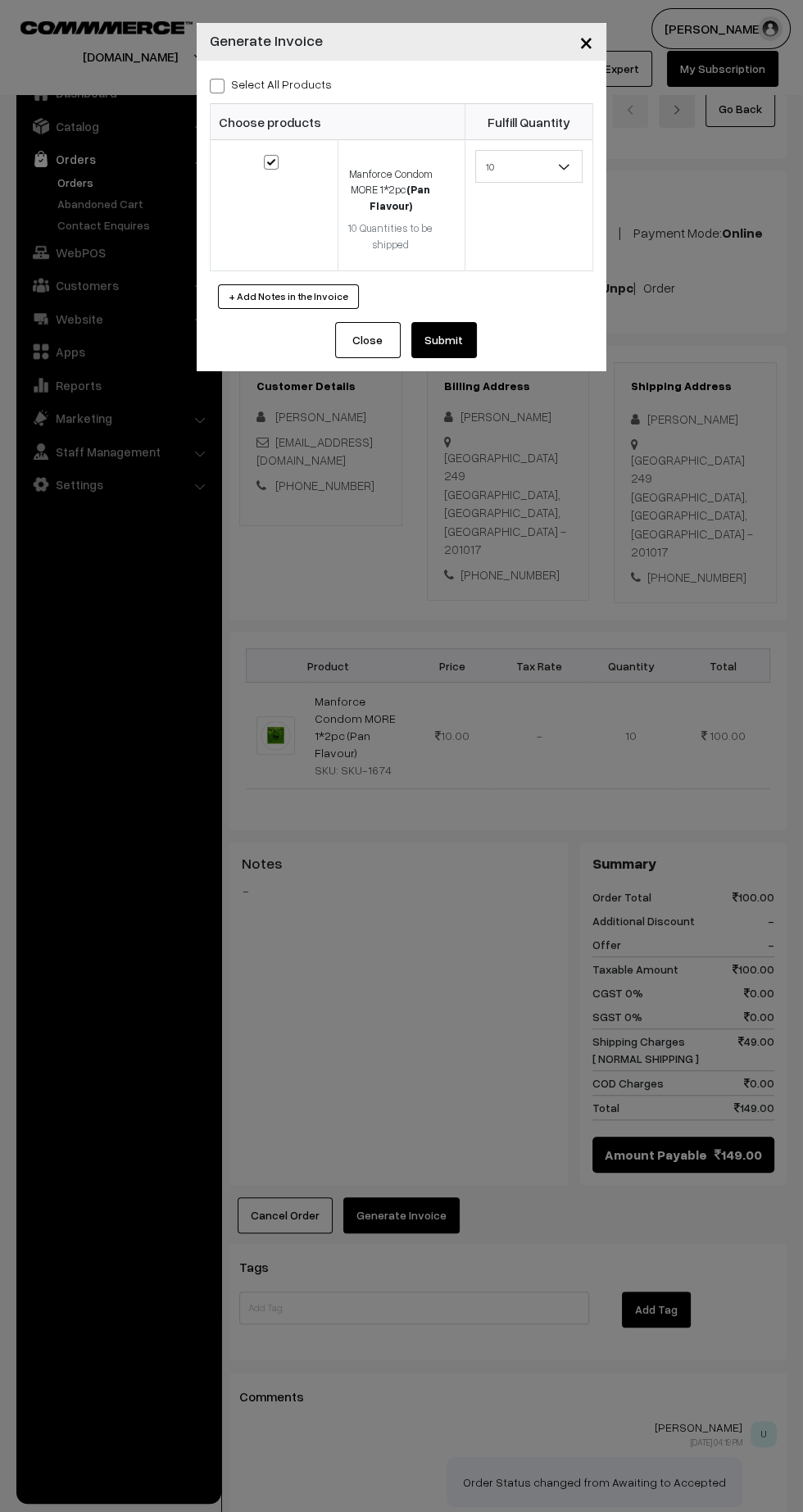
click at [468, 346] on button "Submit" at bounding box center [444, 339] width 66 height 36
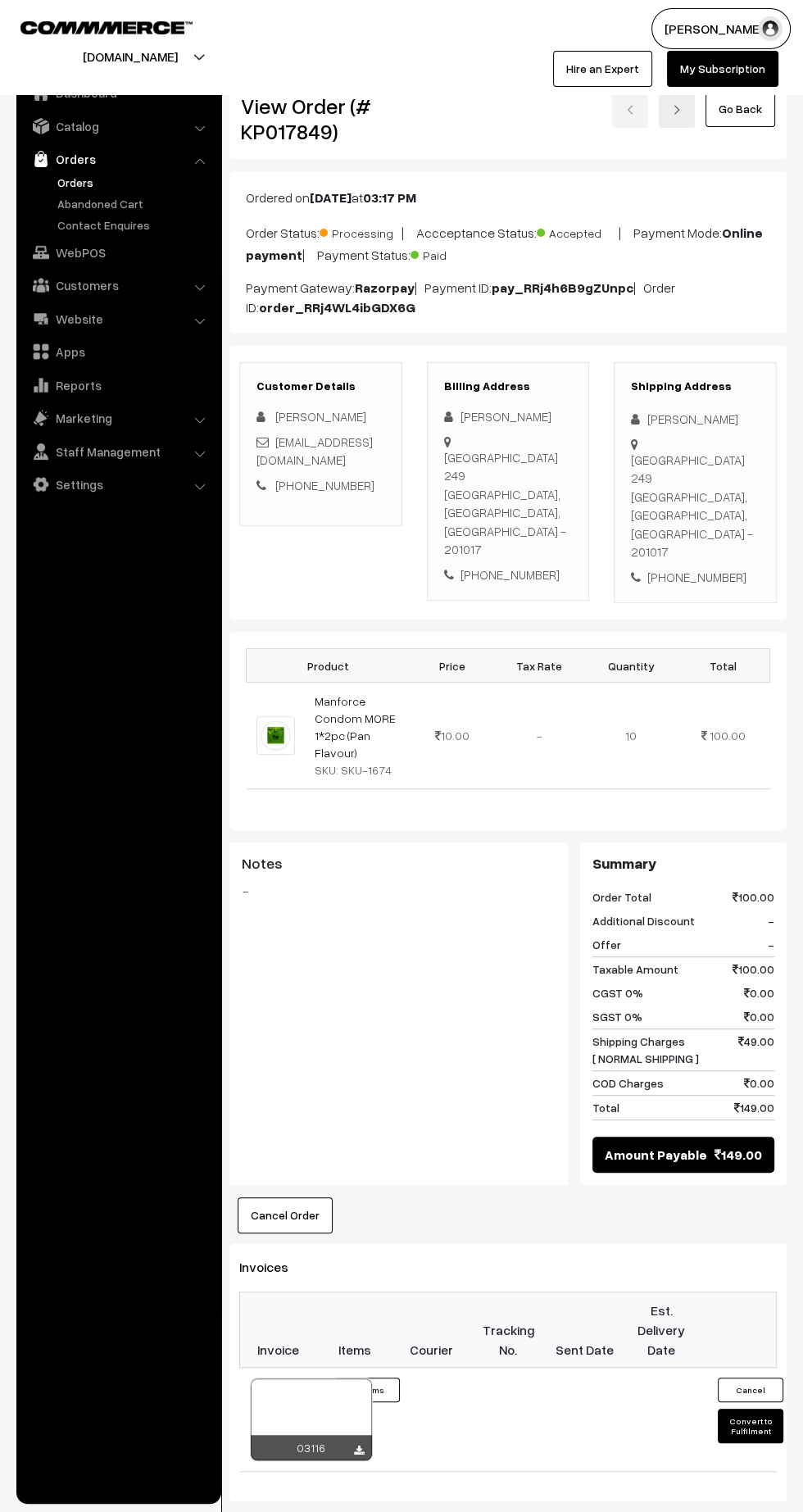
click at [358, 1445] on icon at bounding box center [359, 1450] width 10 height 11
click at [68, 186] on link "Orders" at bounding box center [134, 182] width 162 height 17
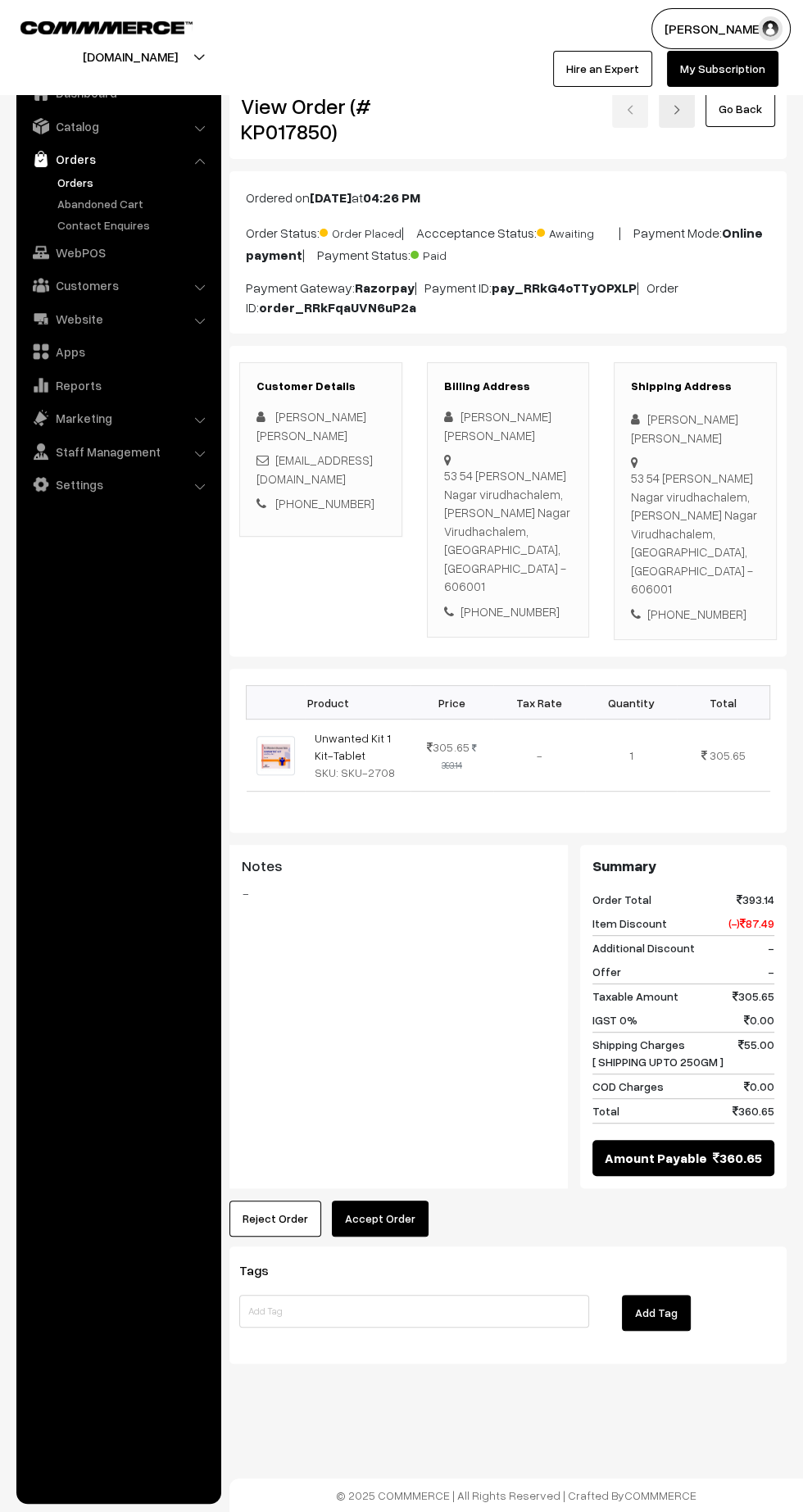
click at [403, 1200] on button "Accept Order" at bounding box center [380, 1218] width 96 height 36
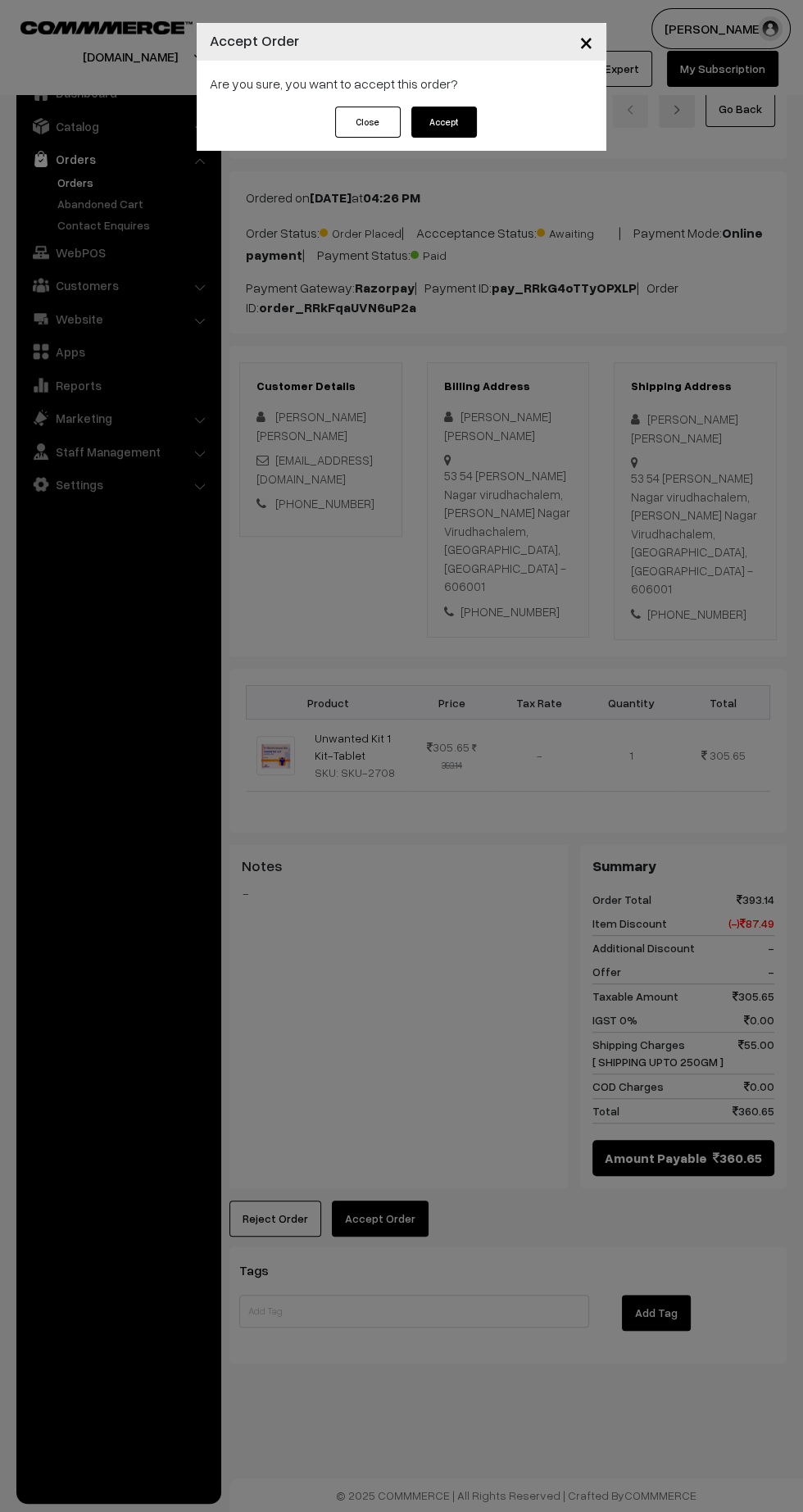
click at [445, 121] on button "Accept" at bounding box center [444, 122] width 66 height 31
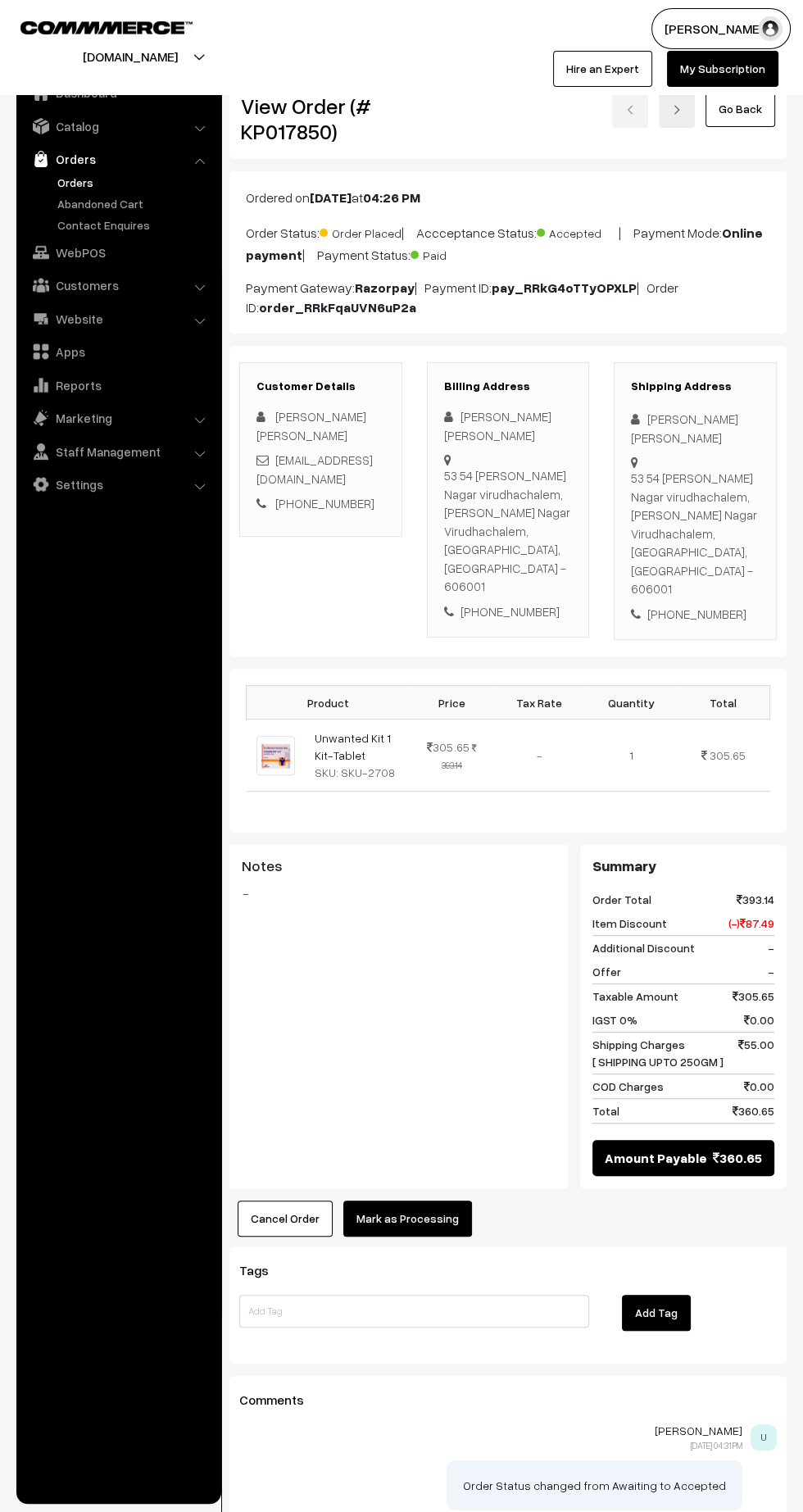
click at [450, 1200] on button "Mark as Processing" at bounding box center [407, 1218] width 129 height 36
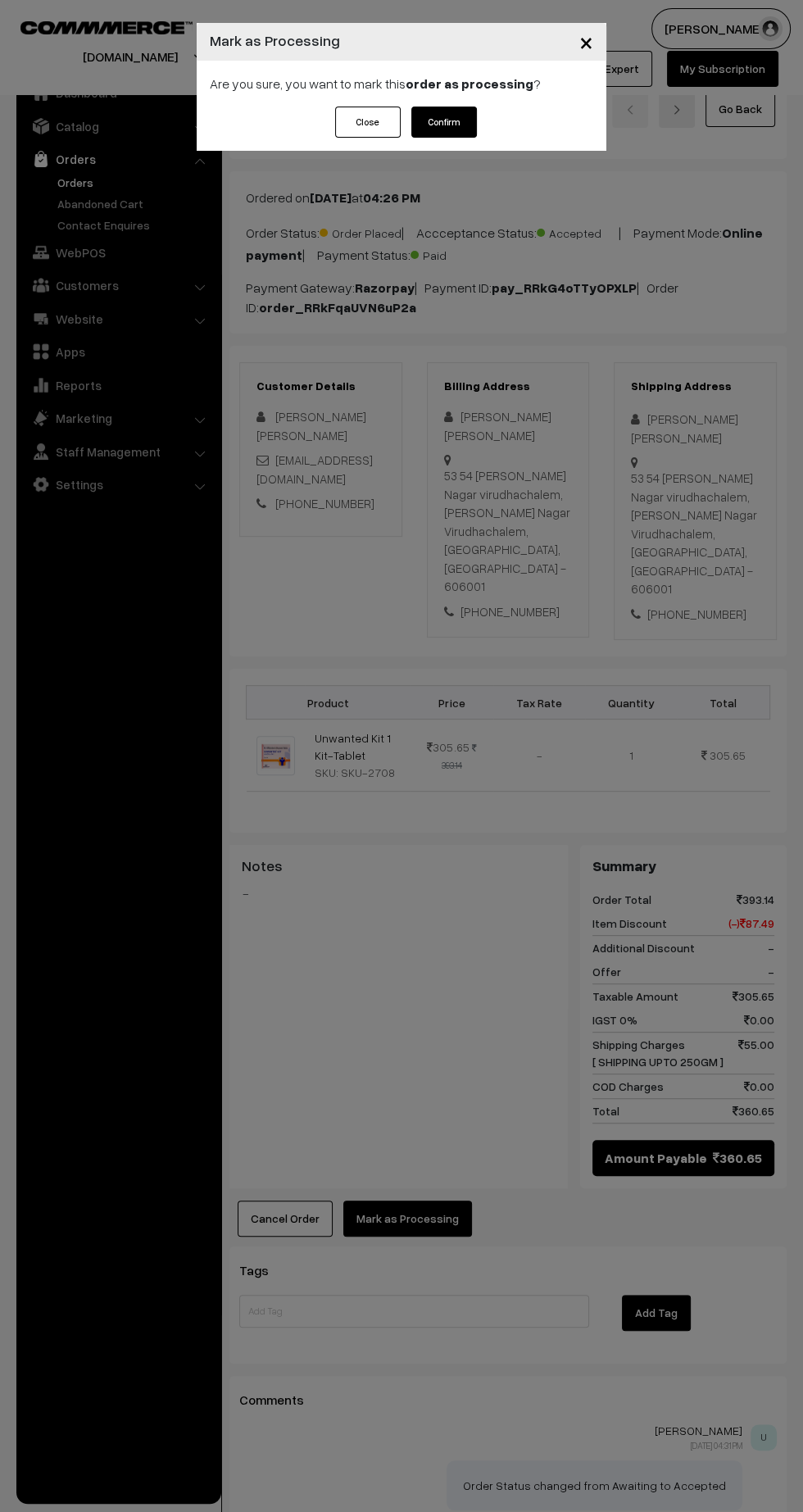
click at [454, 128] on button "Confirm" at bounding box center [444, 122] width 66 height 31
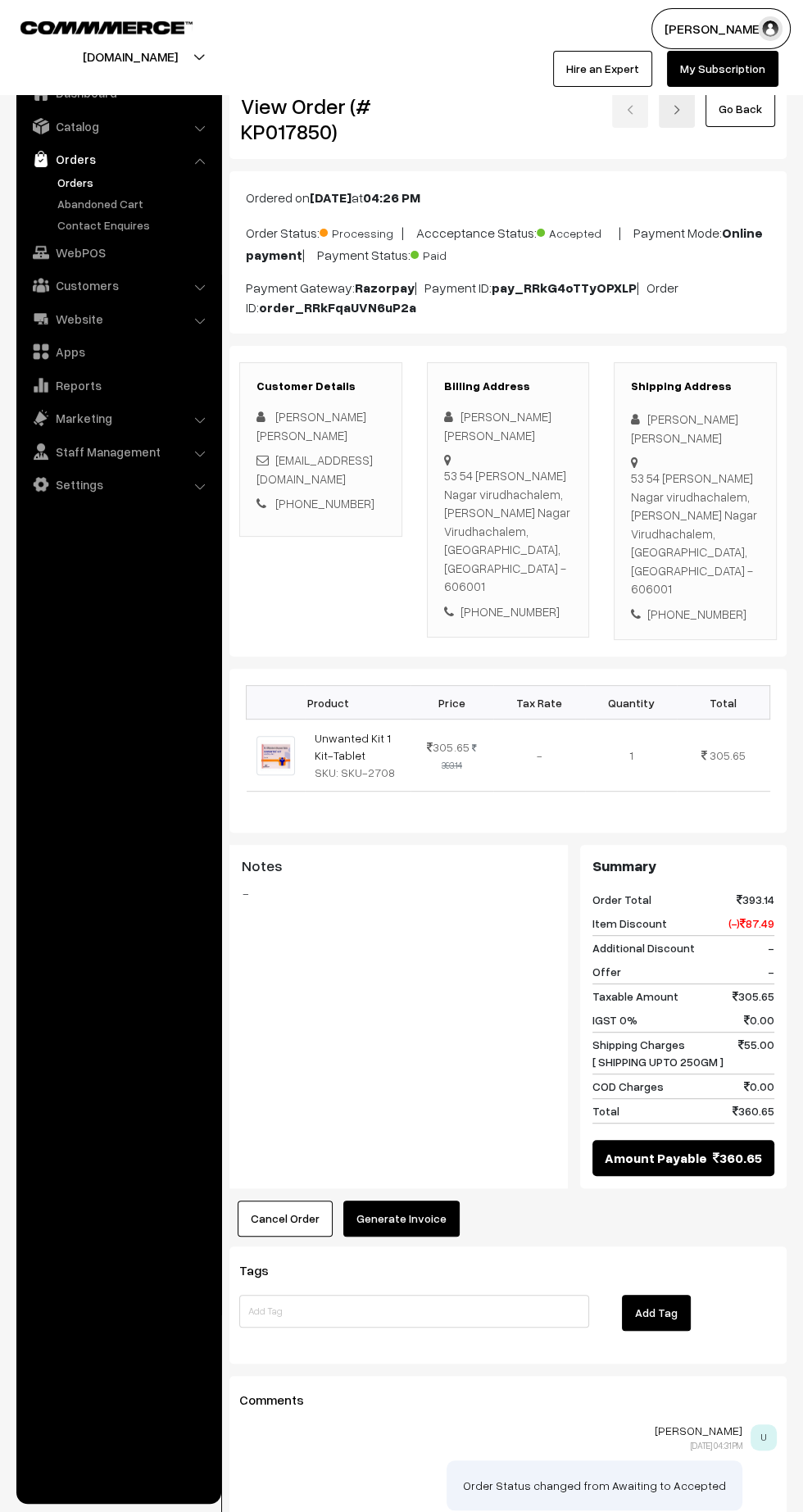
click at [424, 1200] on button "Generate Invoice" at bounding box center [402, 1218] width 116 height 36
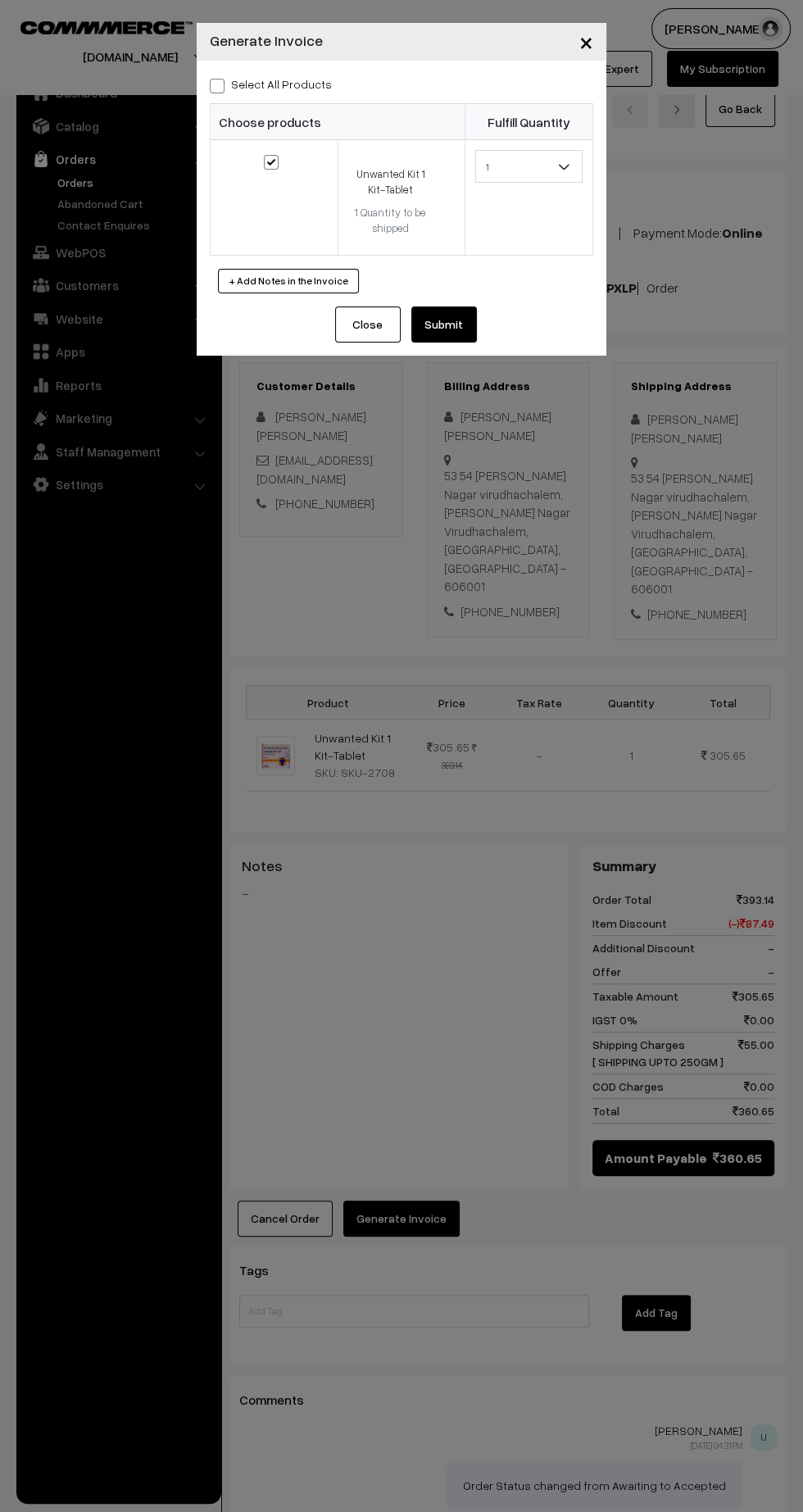
click at [470, 334] on button "Submit" at bounding box center [444, 324] width 66 height 36
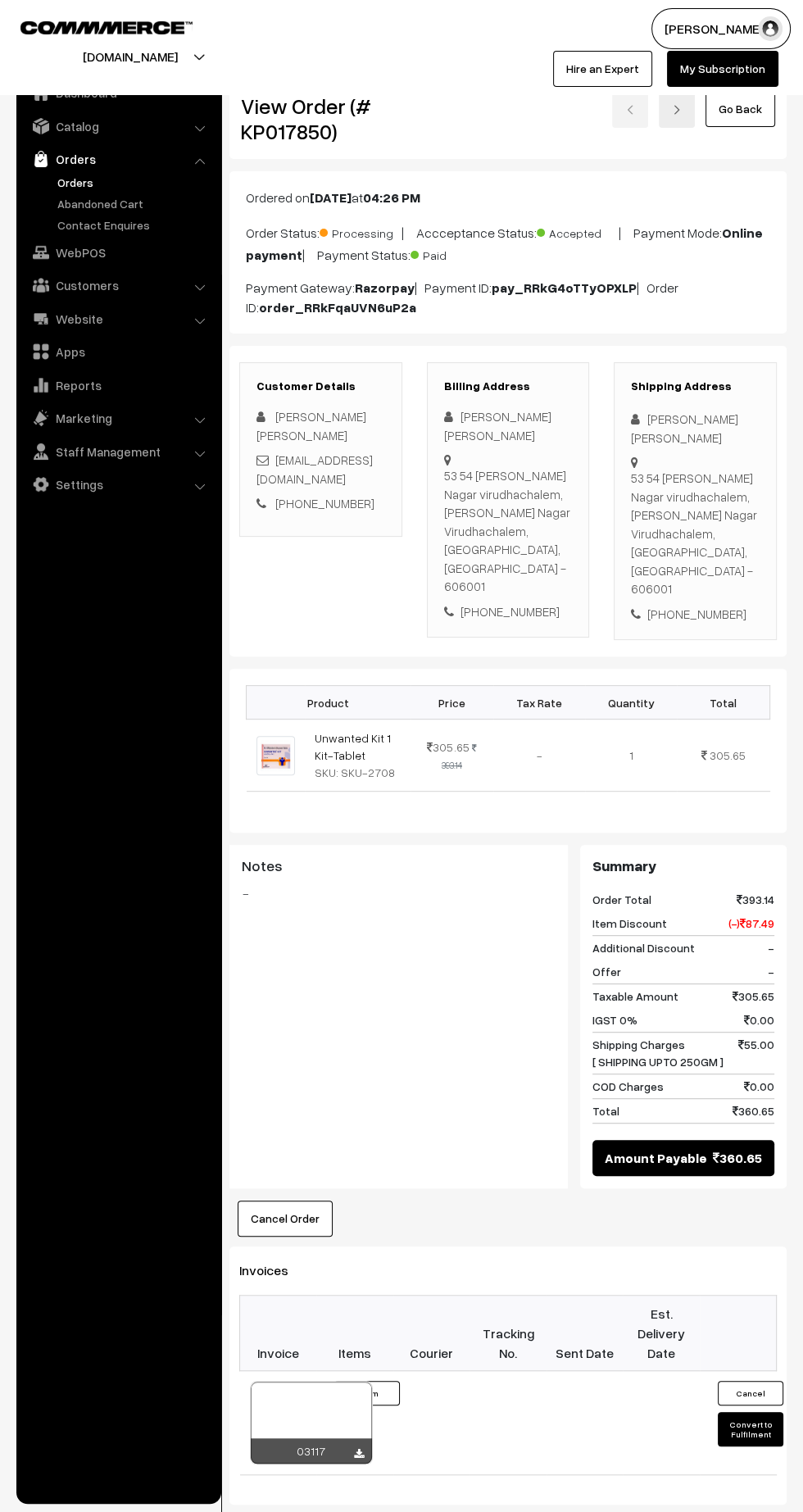
click at [362, 1449] on icon at bounding box center [359, 1454] width 10 height 11
